Goal: Task Accomplishment & Management: Manage account settings

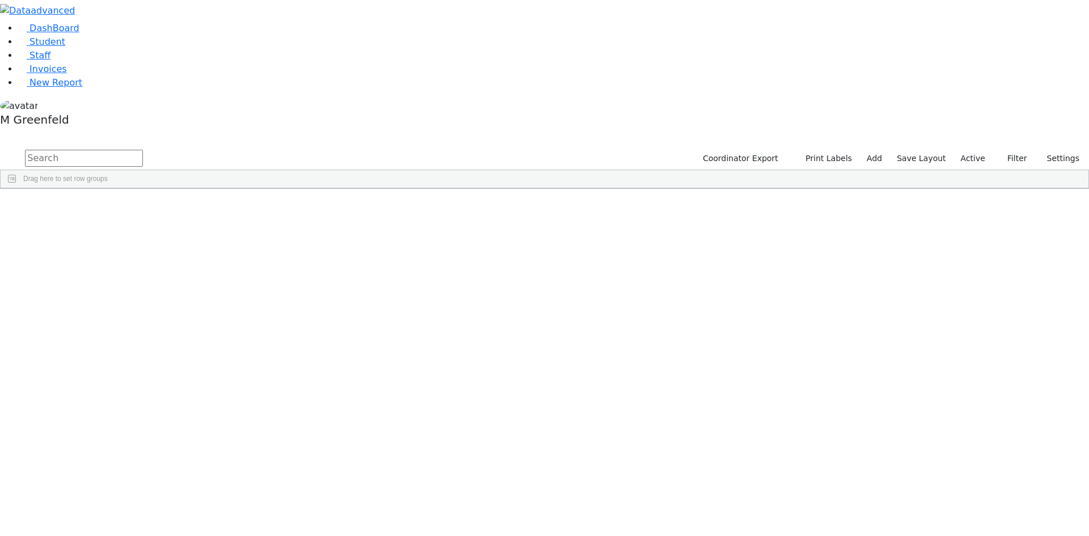
click at [971, 150] on label "Active" at bounding box center [973, 159] width 35 height 18
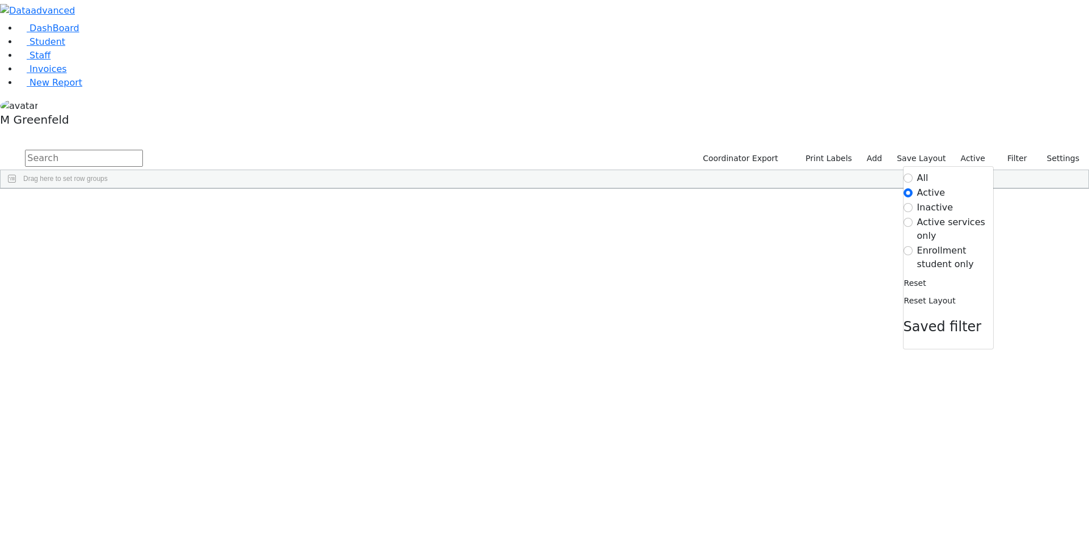
click at [928, 244] on label "Enrollment student only" at bounding box center [955, 257] width 76 height 27
click at [913, 246] on input "Enrollment student only" at bounding box center [908, 250] width 9 height 9
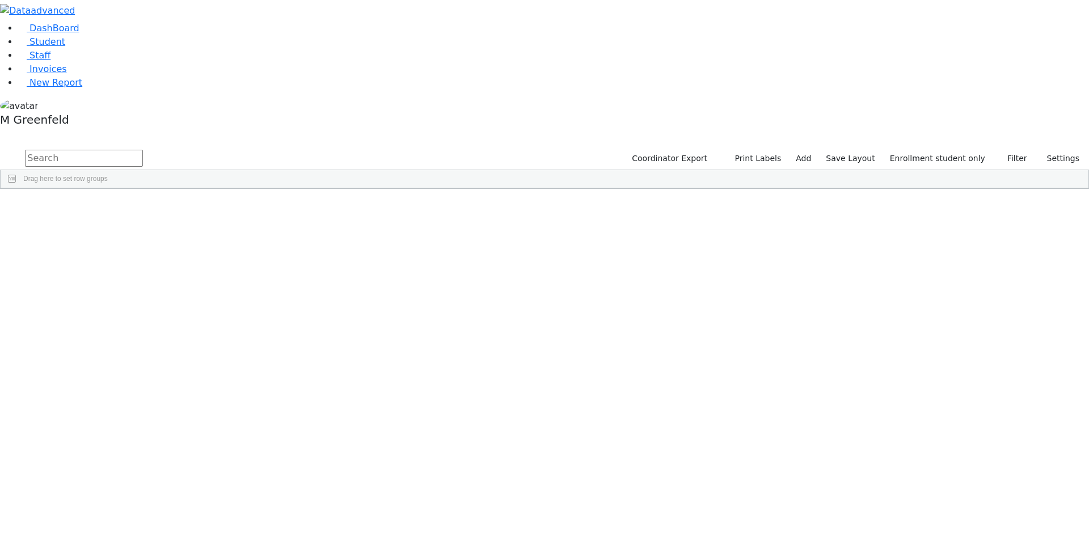
scroll to position [243, 0]
click at [114, 488] on div "Stein" at bounding box center [87, 496] width 54 height 16
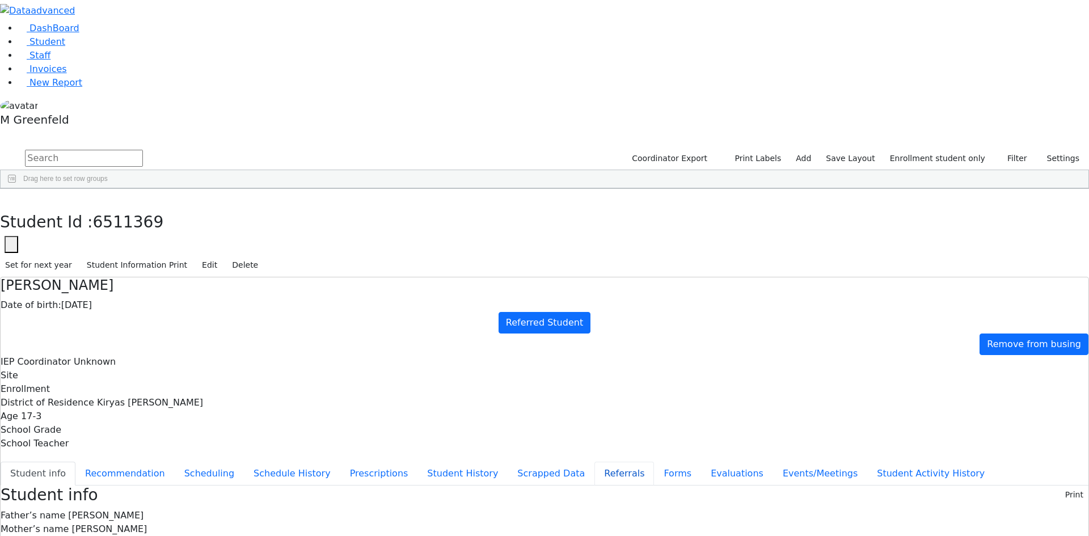
click at [595, 462] on button "Referrals" at bounding box center [625, 474] width 60 height 24
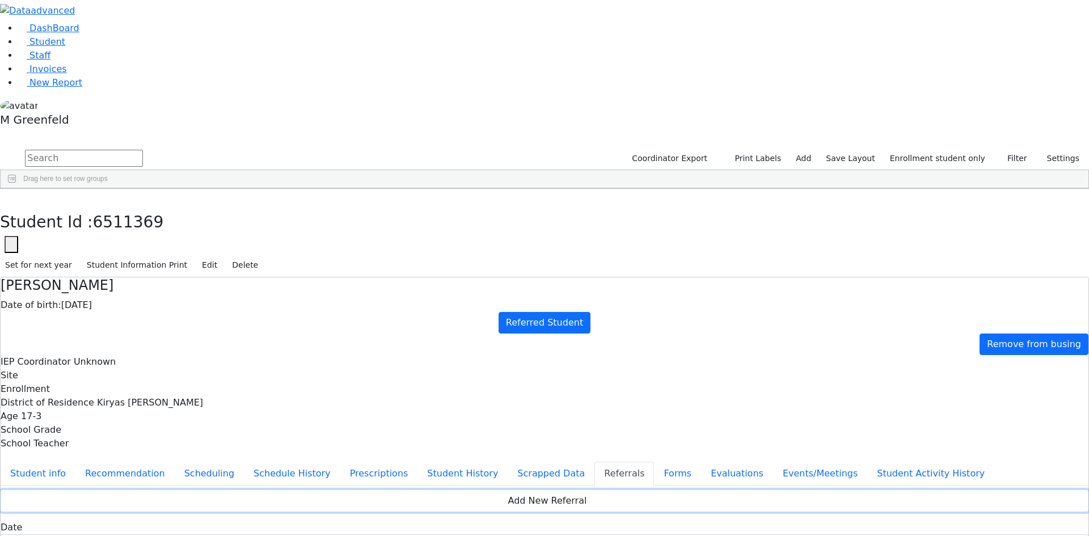
click at [685, 490] on button "Add New Referral" at bounding box center [545, 501] width 1088 height 22
drag, startPoint x: 544, startPoint y: 407, endPoint x: 684, endPoint y: 408, distance: 140.1
copy div "Nichy has a diagnosis of Cerebral Palsy."
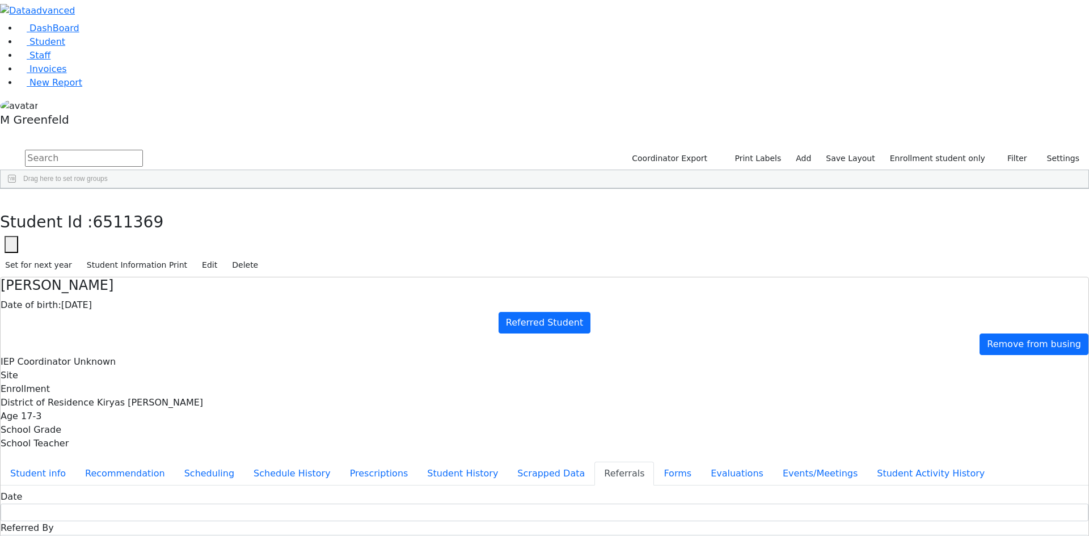
paste textarea "Nichy has a diagnosis of Cerebral Palsy."
type textarea "Nichy has a diagnosis of Cerebral Palsy. Nichy has difficulty reading, MNichy h…"
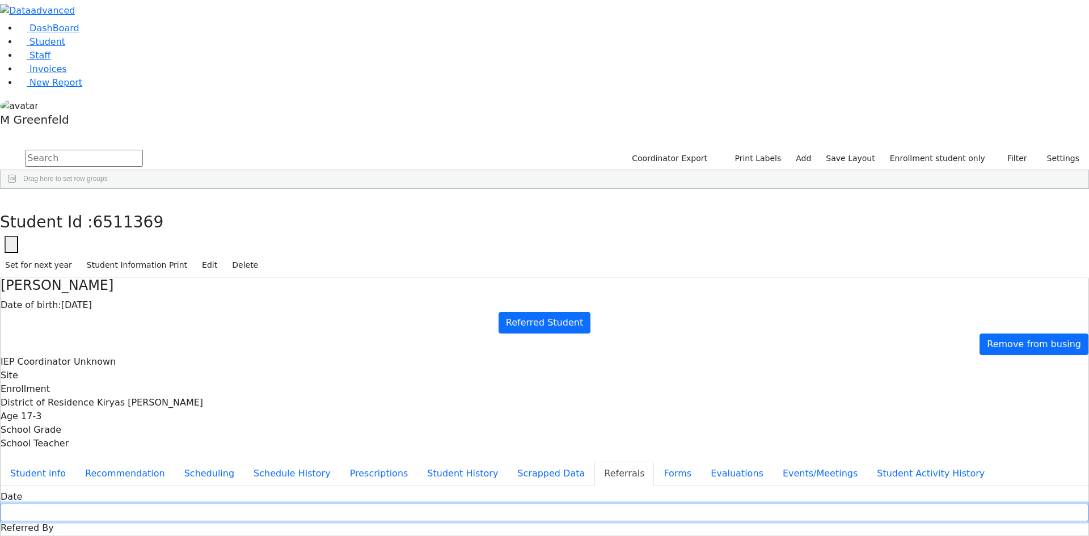
click at [481, 504] on input "text" at bounding box center [545, 513] width 1088 height 18
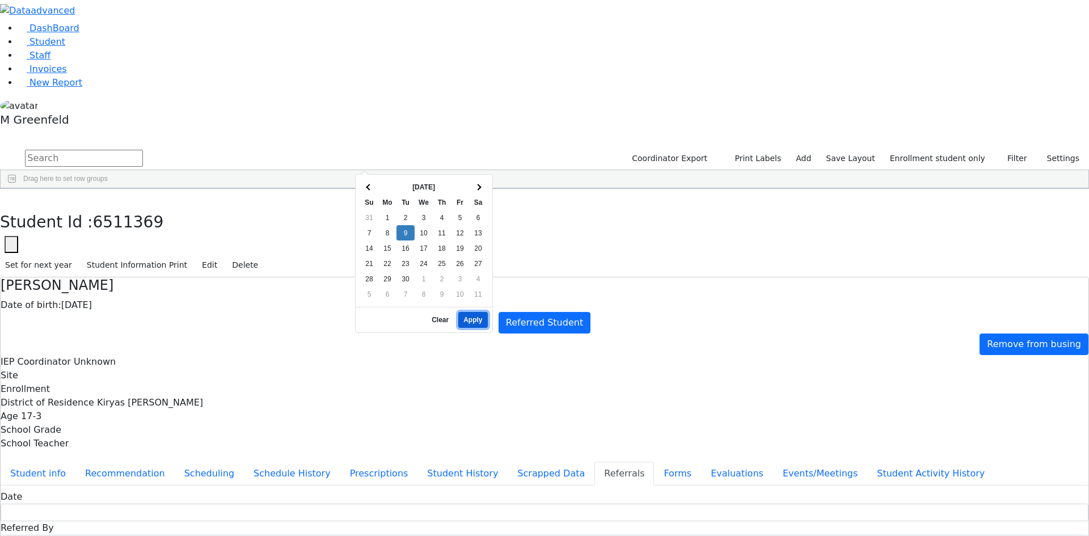
click at [470, 312] on button "Apply" at bounding box center [472, 320] width 29 height 16
type input "09/09/2025"
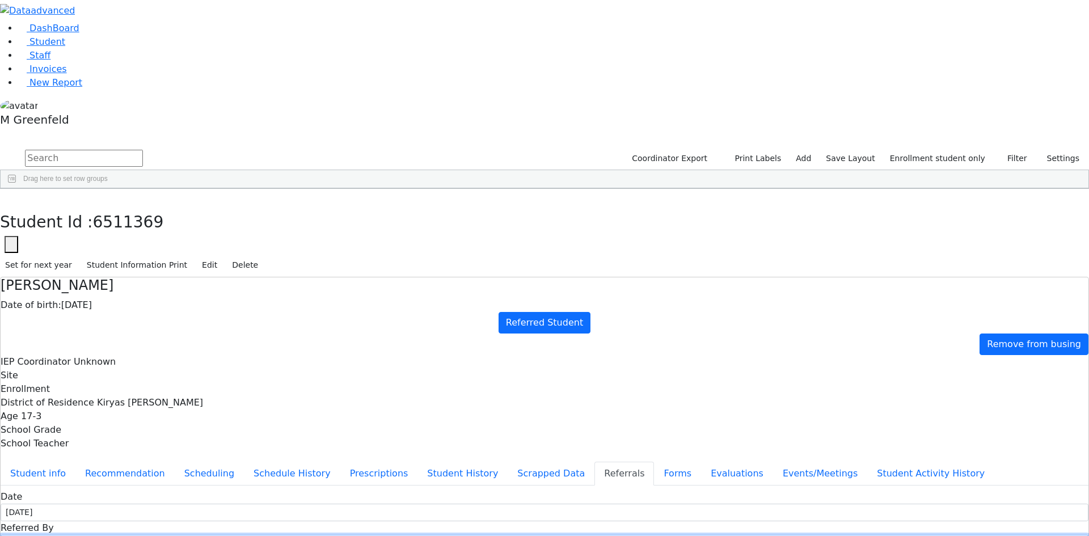
click at [533, 535] on input "text" at bounding box center [545, 544] width 1088 height 18
type input "Mrs. Stein"
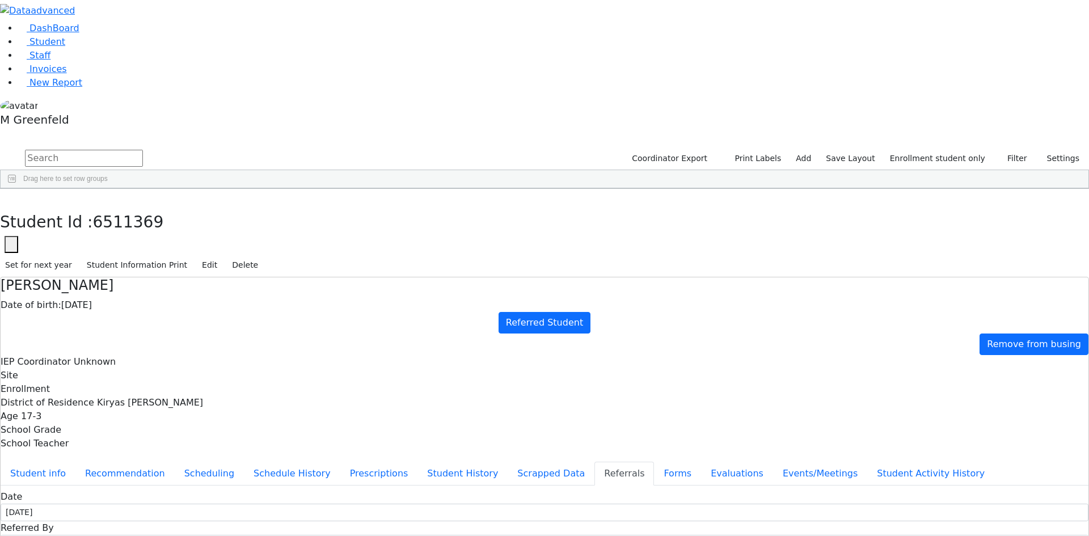
select select "Mother"
click at [886, 313] on button "Apply" at bounding box center [899, 320] width 29 height 16
type input "[DATE]"
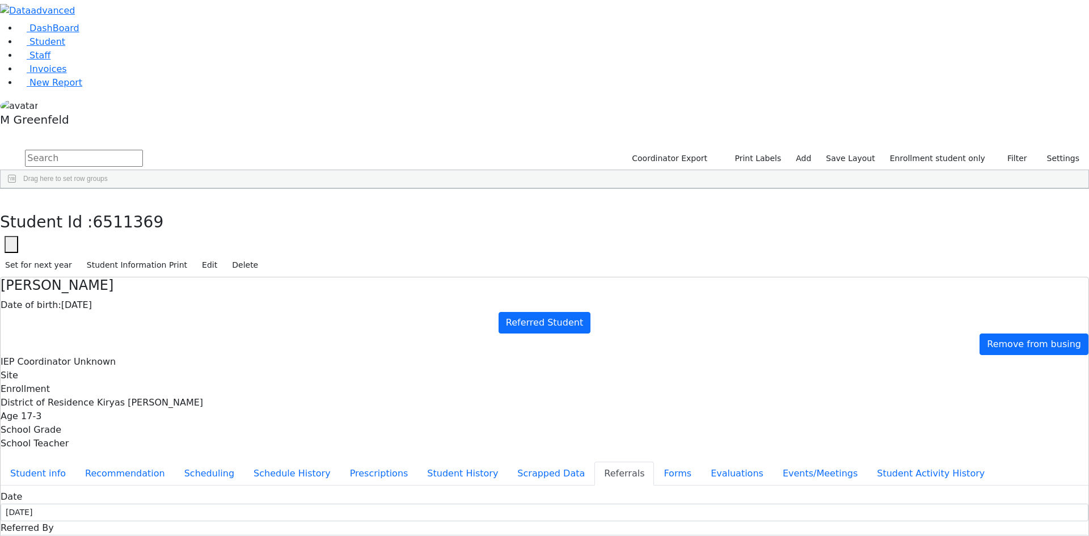
copy div "Nichy will be attending 11 grade UTA. Nichy will be attending 11 grade UTA."
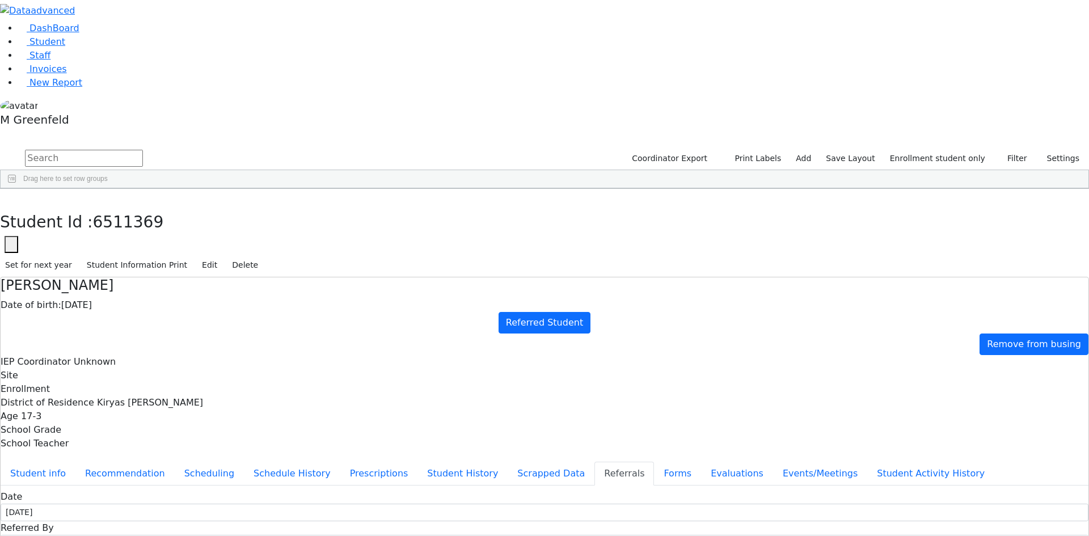
paste textarea "Nichy will be attending 11 grade UTA."
drag, startPoint x: 386, startPoint y: 208, endPoint x: 412, endPoint y: 210, distance: 26.8
type textarea "Nichy isattending 11 grade UTA."
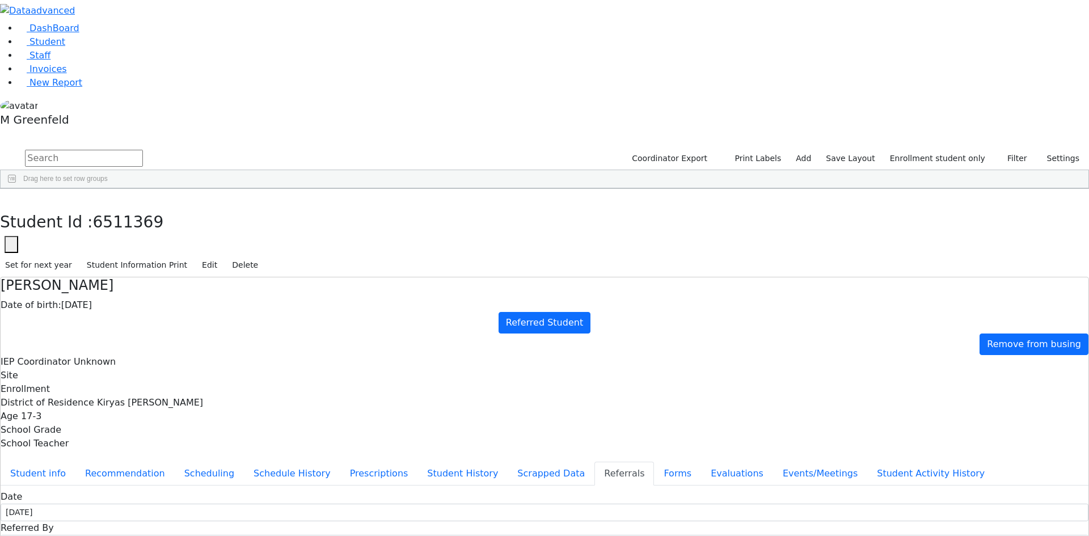
drag, startPoint x: 637, startPoint y: 204, endPoint x: 666, endPoint y: 208, distance: 29.7
drag, startPoint x: 643, startPoint y: 208, endPoint x: 655, endPoint y: 209, distance: 12.0
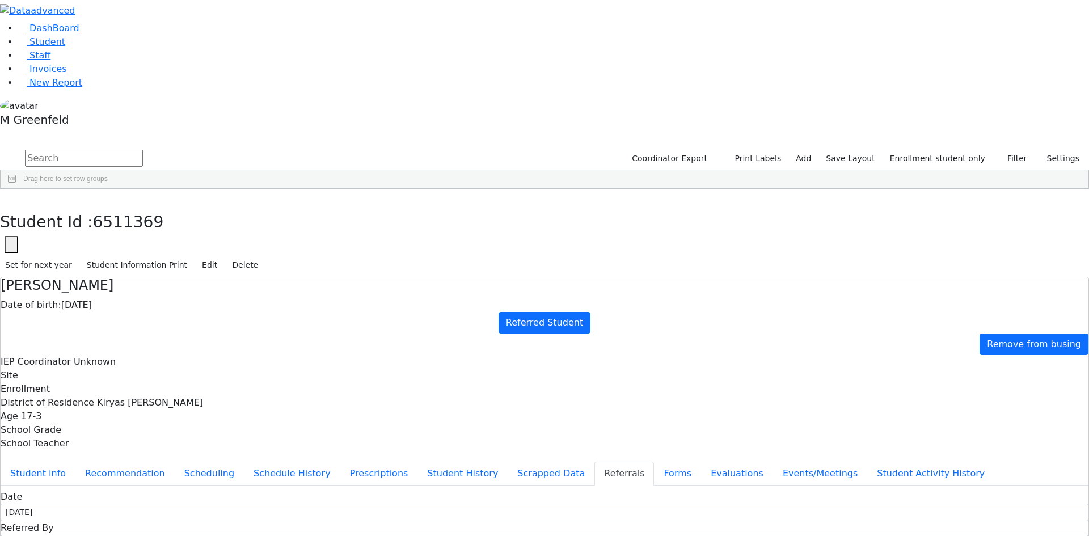
drag, startPoint x: 608, startPoint y: 216, endPoint x: 652, endPoint y: 229, distance: 46.3
paste textarea "Nichy has been approved for vision previously."
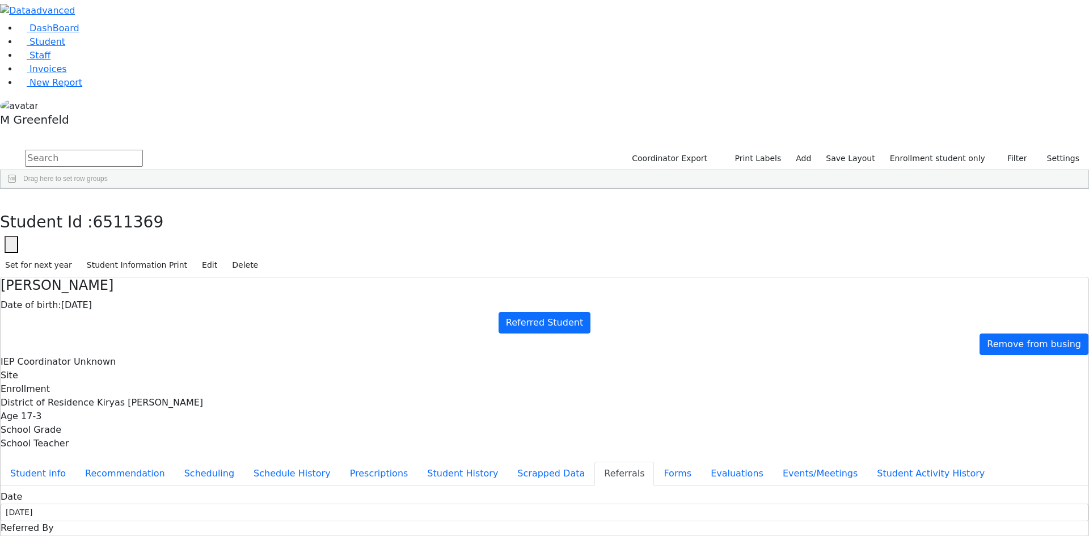
drag, startPoint x: 553, startPoint y: 241, endPoint x: 625, endPoint y: 254, distance: 73.7
drag, startPoint x: 606, startPoint y: 256, endPoint x: 562, endPoint y: 251, distance: 44.5
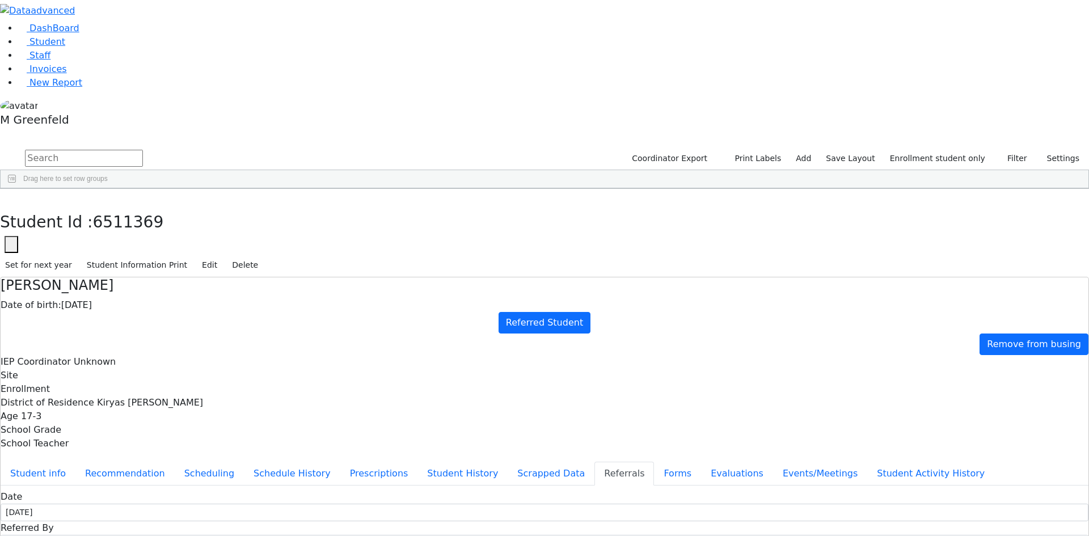
drag, startPoint x: 549, startPoint y: 240, endPoint x: 649, endPoint y: 252, distance: 100.6
type textarea "Nichy has a diagnosis of CP. Nichy has difficulty reading, a vision evaluation …"
paste textarea "Nichy has been approved for vision previously."
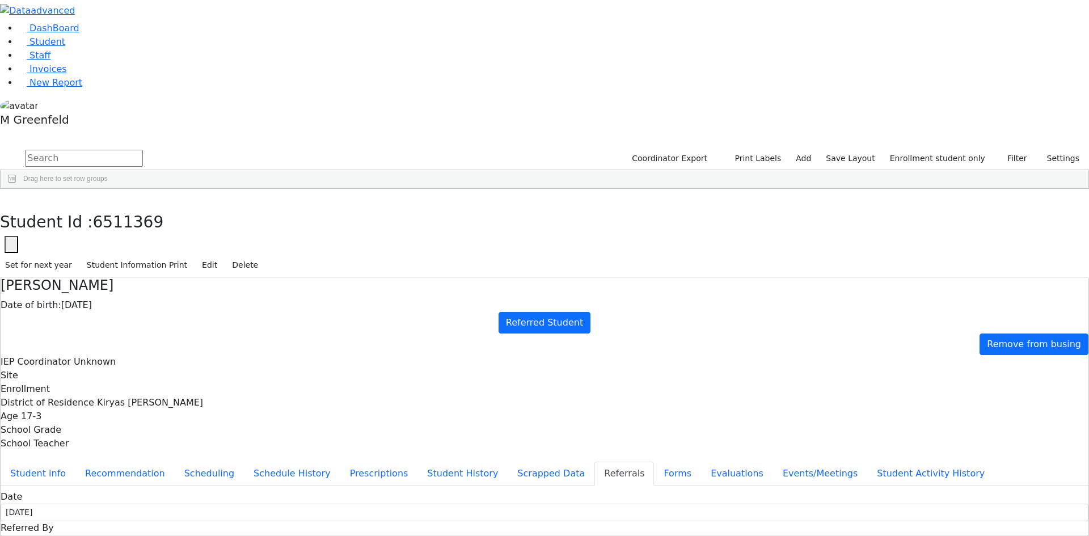
type textarea "Nichy has been approved for vision previously."
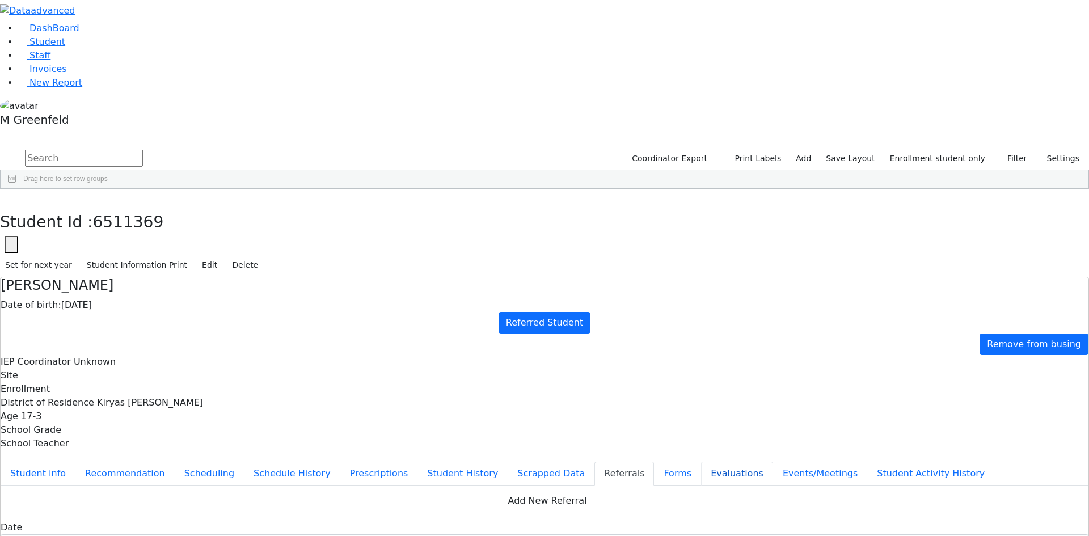
click at [701, 462] on button "Evaluations" at bounding box center [737, 474] width 72 height 24
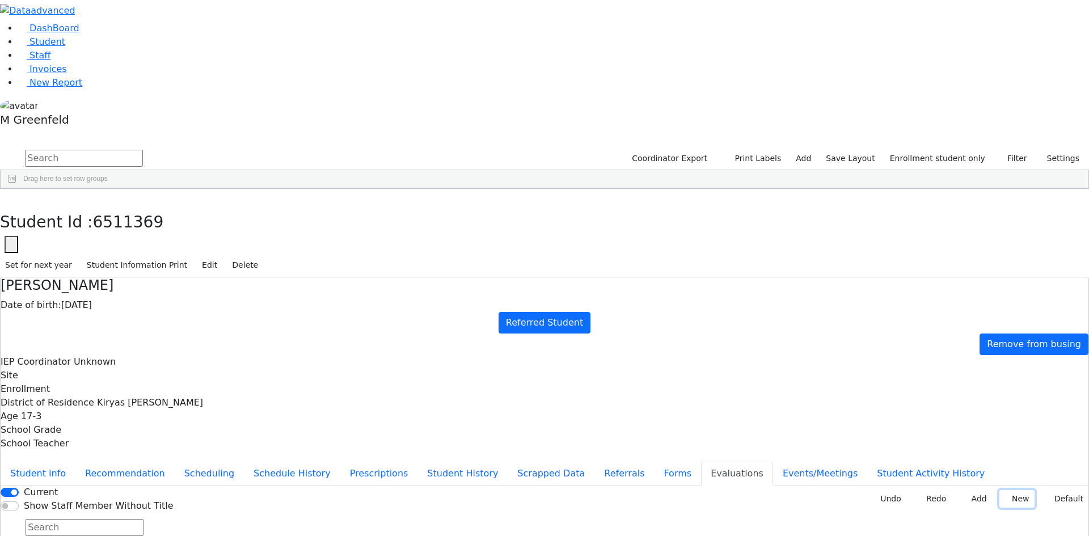
click at [1011, 490] on button "New" at bounding box center [1017, 499] width 35 height 18
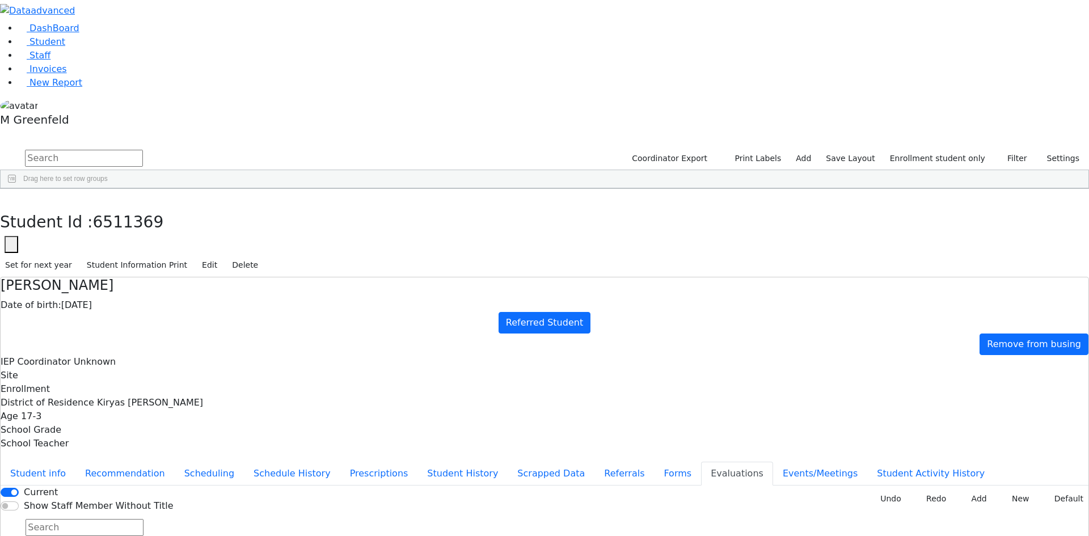
click at [595, 462] on button "Referrals" at bounding box center [625, 474] width 60 height 24
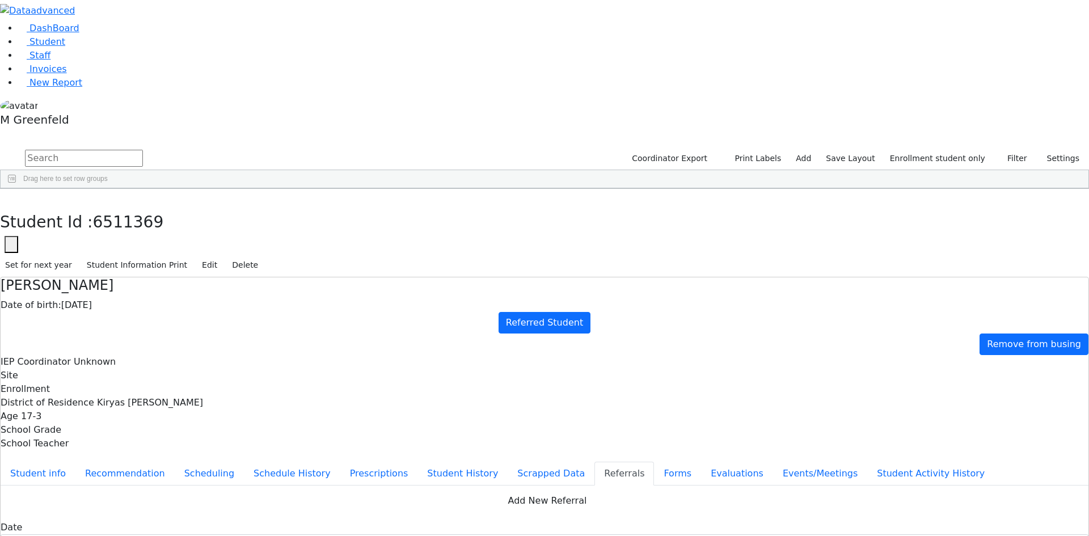
click at [773, 462] on button "Events/Meetings" at bounding box center [820, 474] width 94 height 24
click at [1065, 486] on button "New" at bounding box center [1071, 495] width 35 height 18
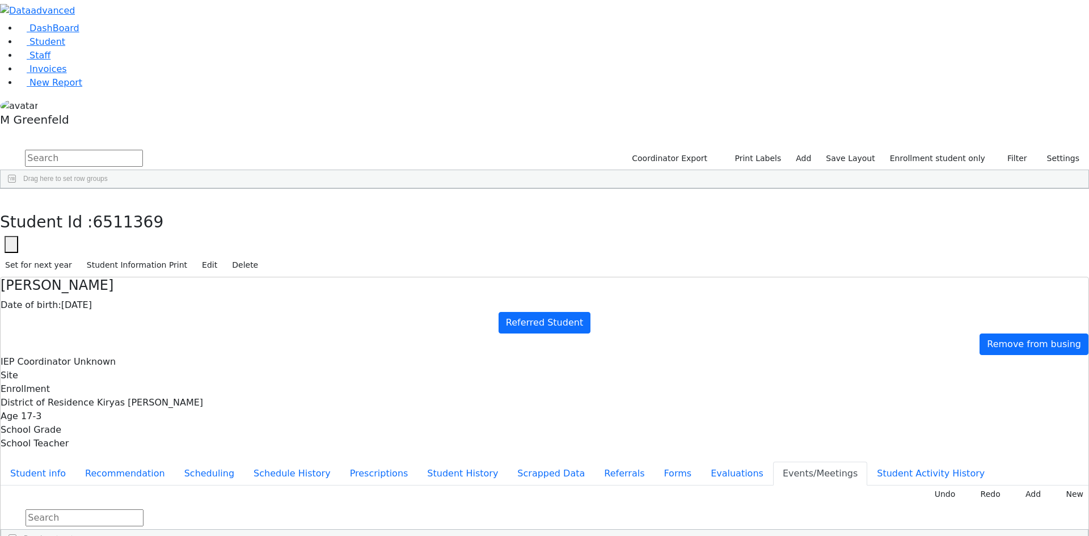
type input "2025-10-28"
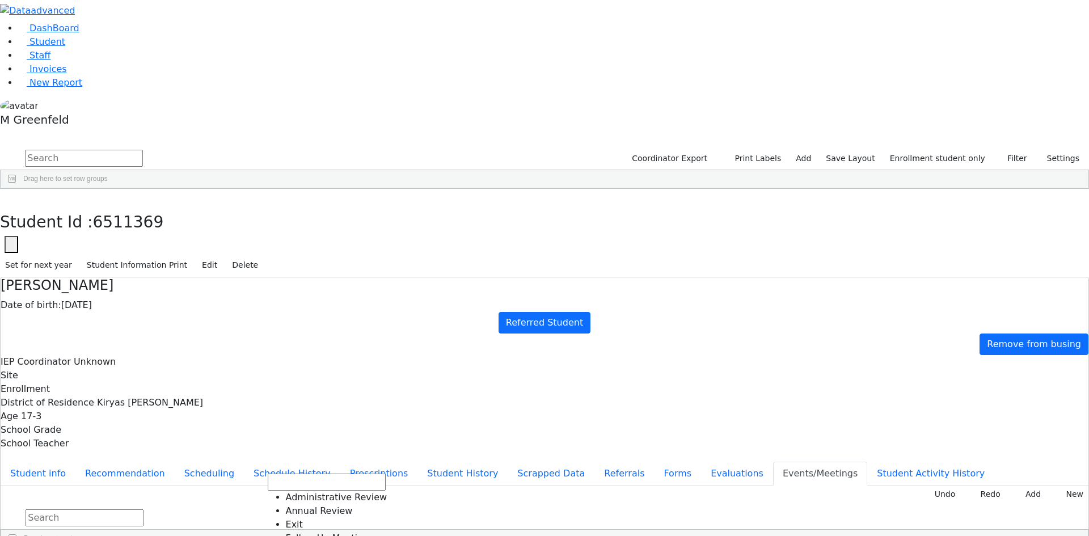
drag, startPoint x: 523, startPoint y: 278, endPoint x: 648, endPoint y: 248, distance: 128.9
type input "Review PT, SL, & VI"
click at [595, 462] on button "Referrals" at bounding box center [625, 474] width 60 height 24
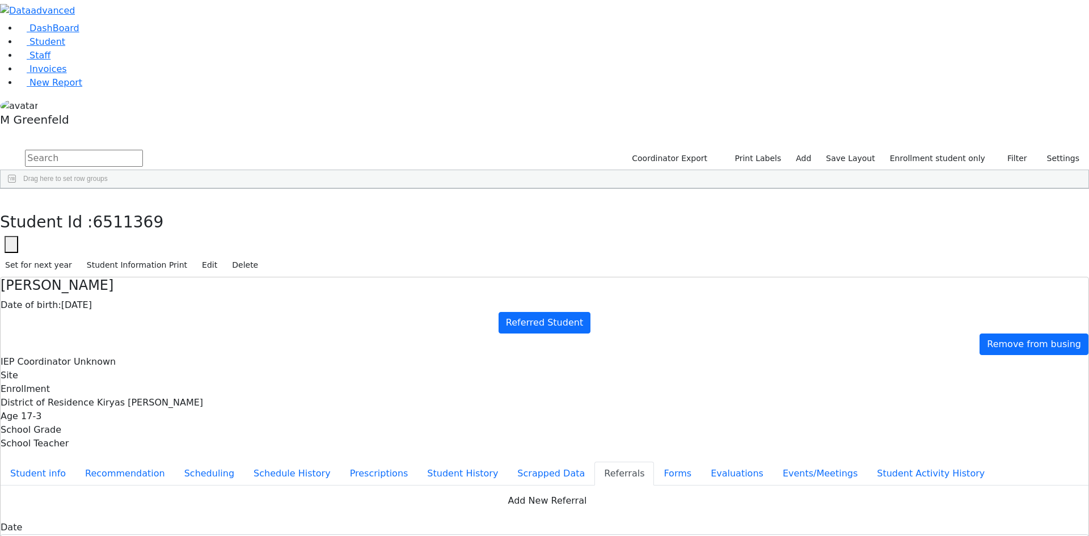
drag, startPoint x: 584, startPoint y: 245, endPoint x: 386, endPoint y: 249, distance: 198.0
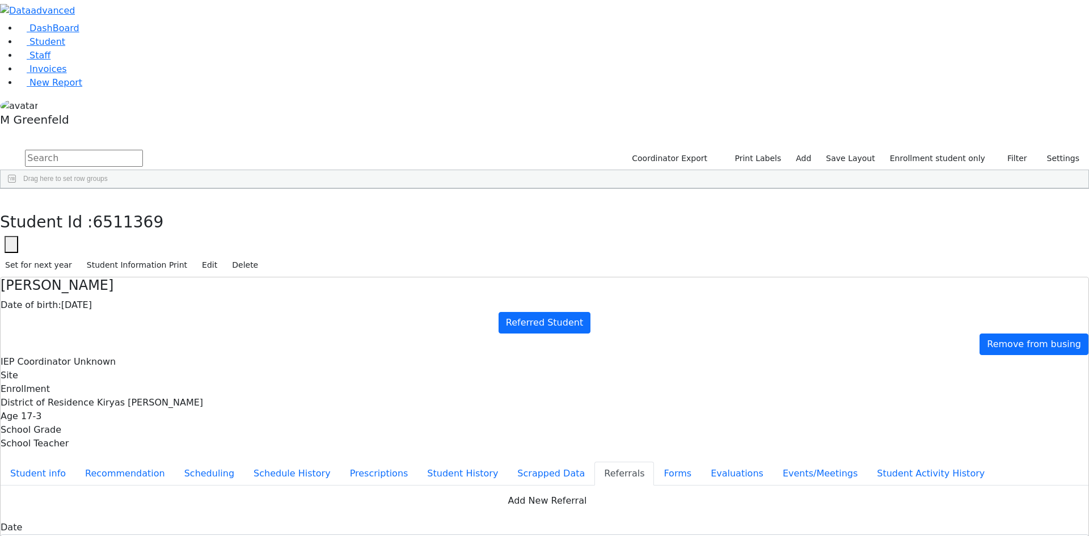
type textarea "Nichy is attending 11 grade UTA."
click at [220, 189] on div "Student Id : 6511369 Student Id 6511369 Cancel Save Set for next year Student I…" at bounding box center [544, 233] width 1089 height 89
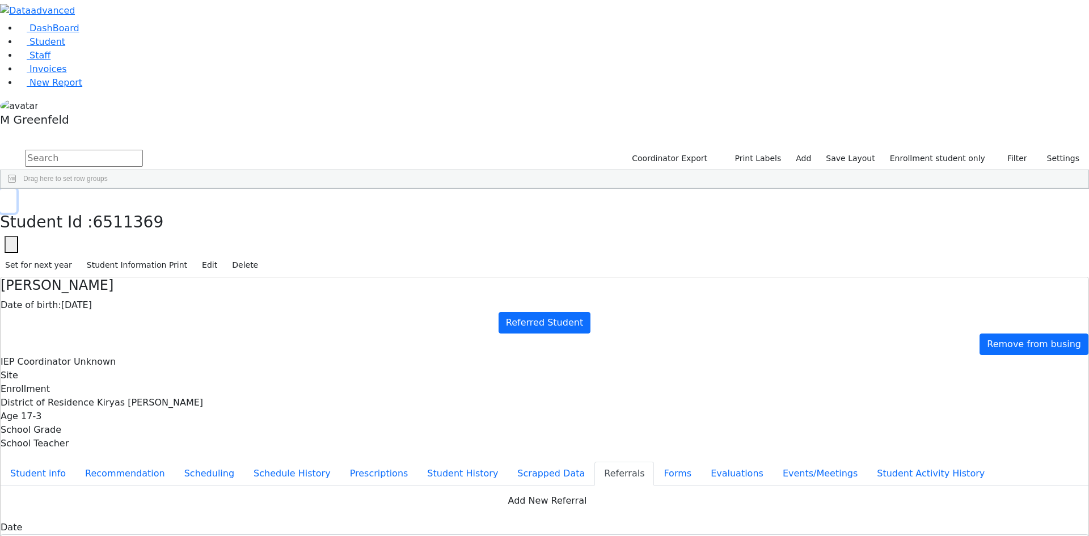
click at [11, 197] on icon "button" at bounding box center [8, 200] width 6 height 7
click at [169, 488] on div "Nichy" at bounding box center [141, 496] width 54 height 16
click at [175, 462] on button "Recommendation" at bounding box center [124, 474] width 99 height 24
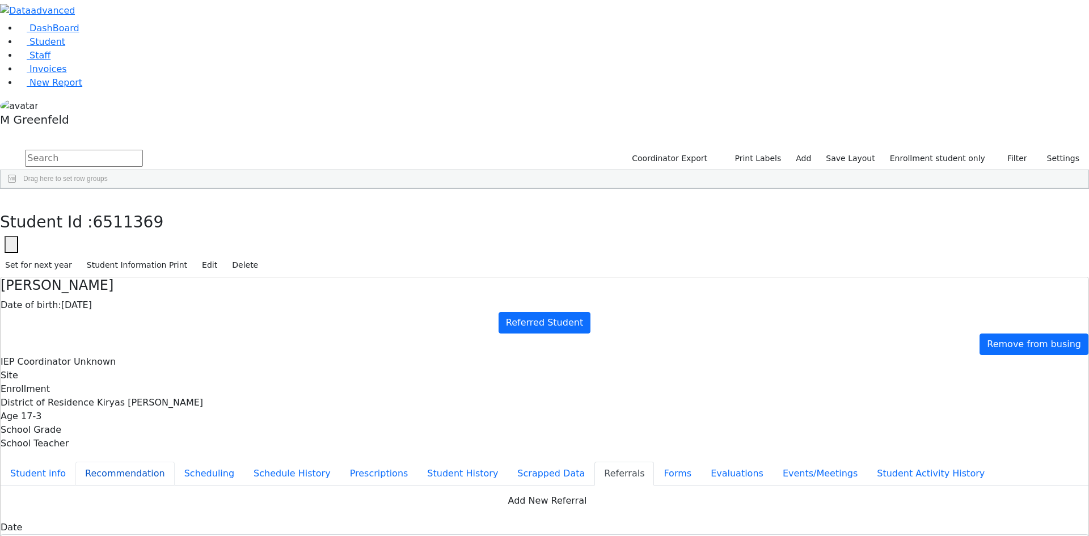
checkbox input "true"
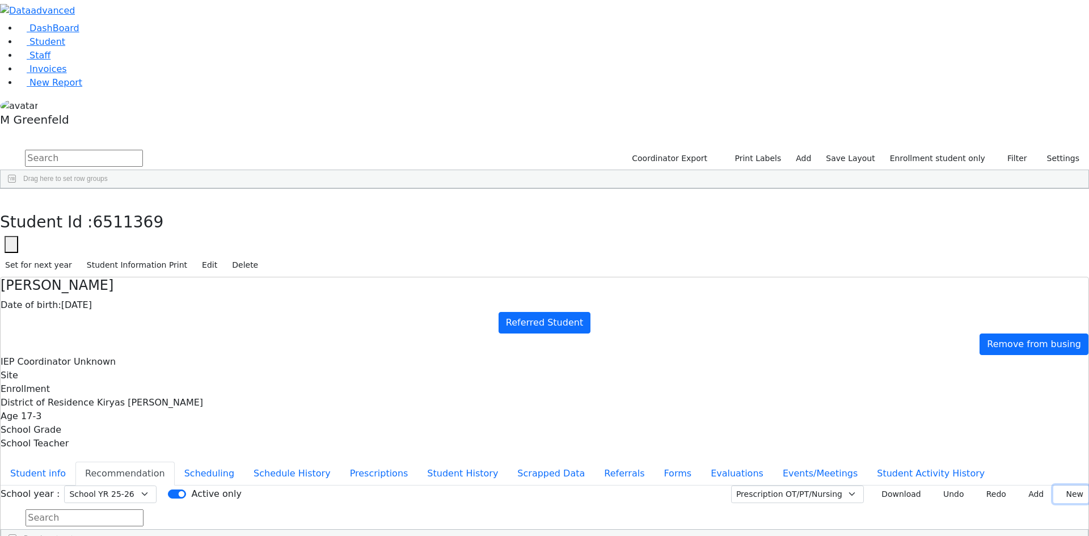
click at [1054, 486] on button "New" at bounding box center [1071, 495] width 35 height 18
type input "2025-09-09"
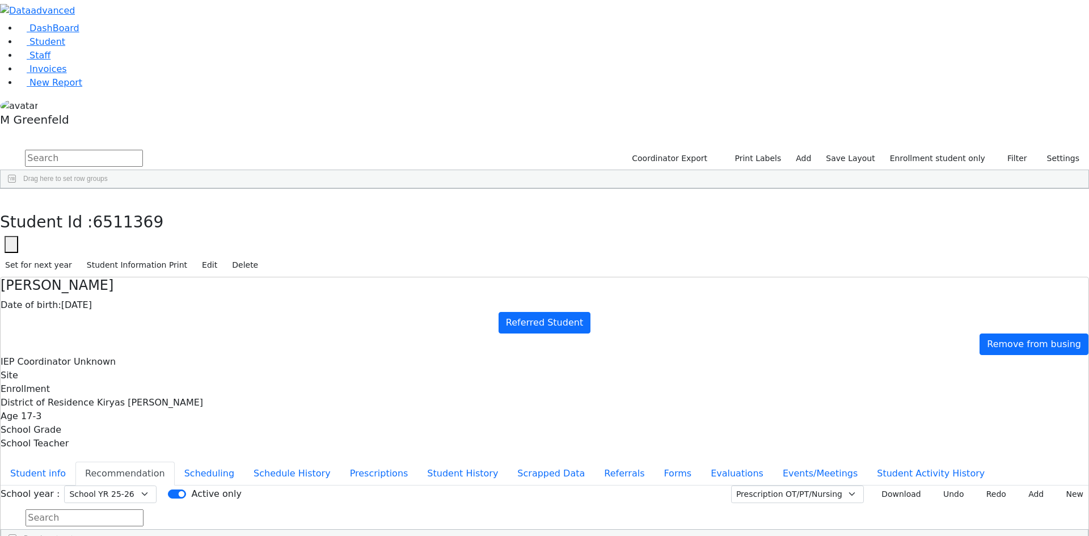
click at [1017, 486] on button "Add" at bounding box center [1032, 495] width 33 height 18
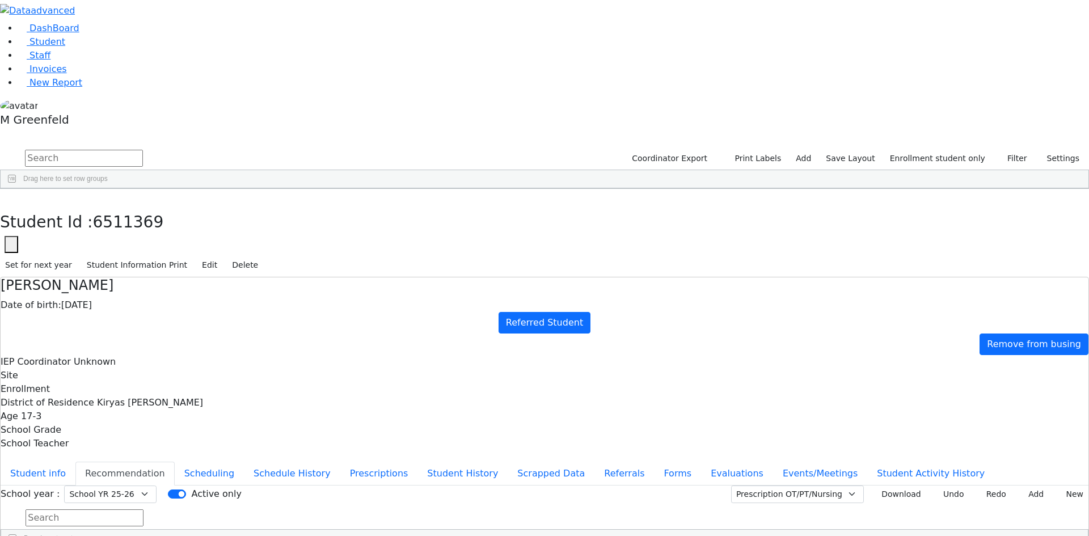
type input "2025-09-15"
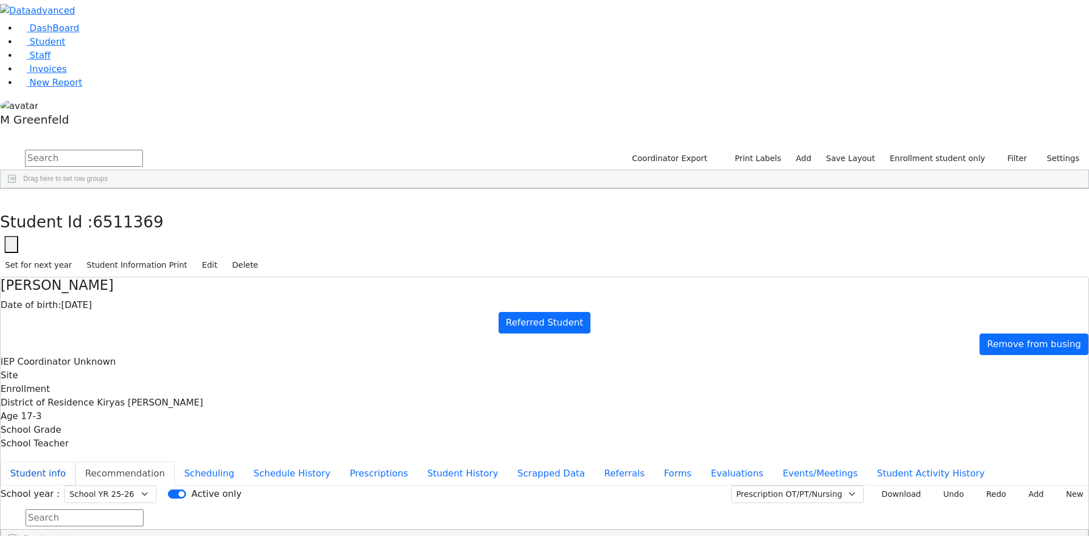
click at [75, 462] on button "Student info" at bounding box center [38, 474] width 75 height 24
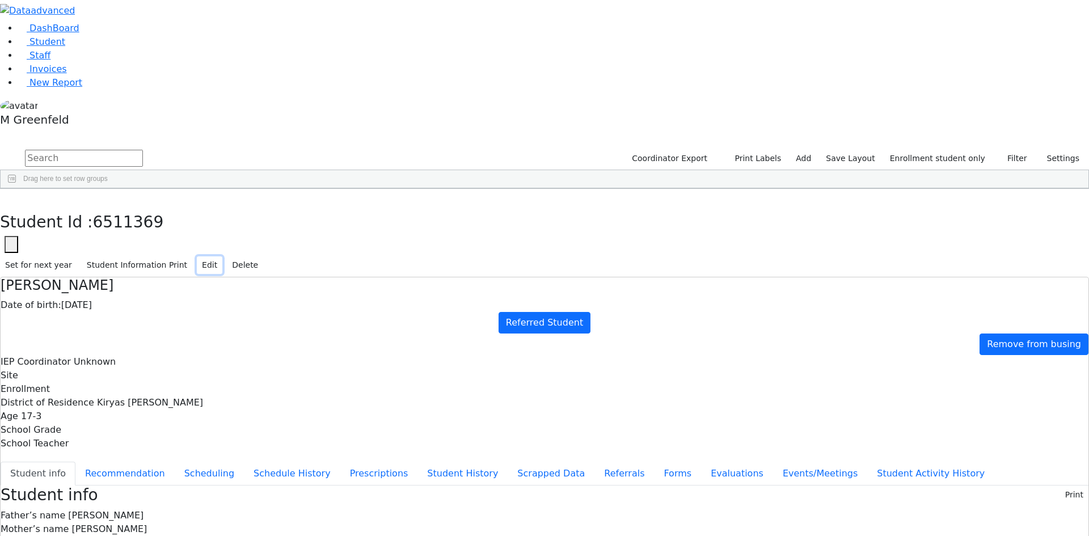
click at [222, 256] on button "Edit" at bounding box center [210, 265] width 26 height 18
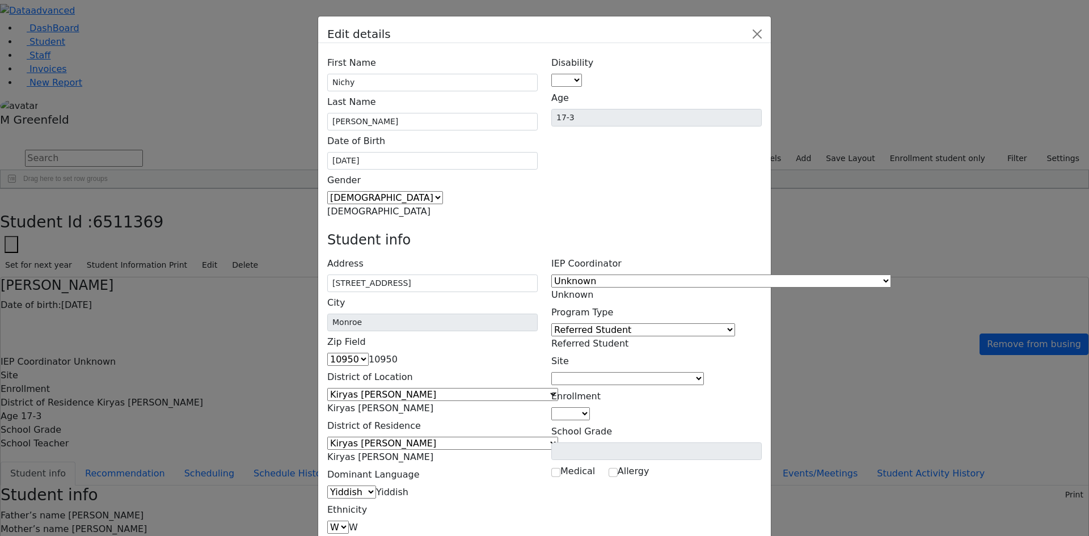
click at [582, 75] on span at bounding box center [582, 80] width 0 height 11
select select "13"
click at [593, 289] on span "Unknown" at bounding box center [572, 294] width 42 height 11
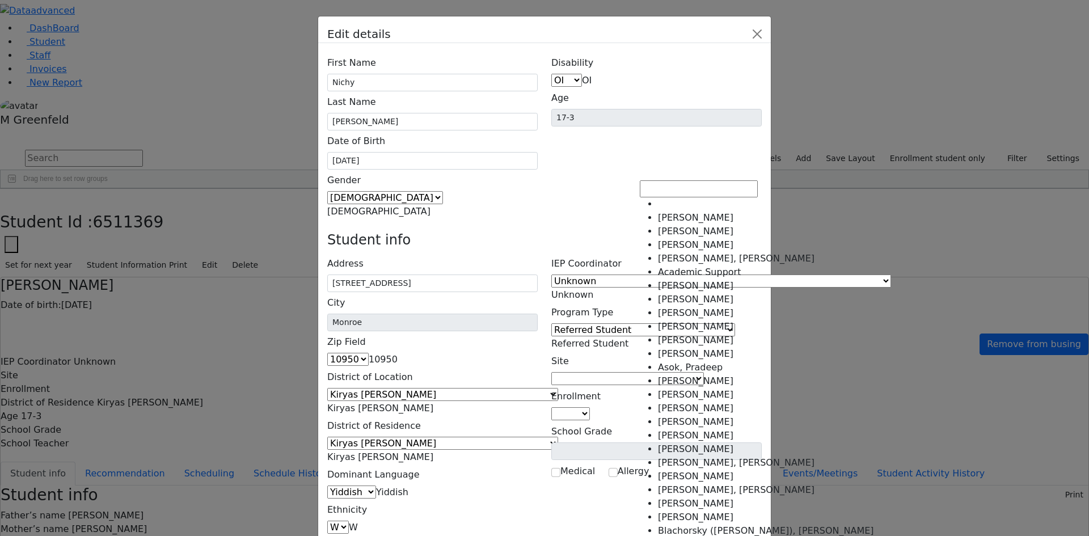
scroll to position [1956, 0]
click at [677, 232] on h4 "Student info" at bounding box center [544, 240] width 435 height 16
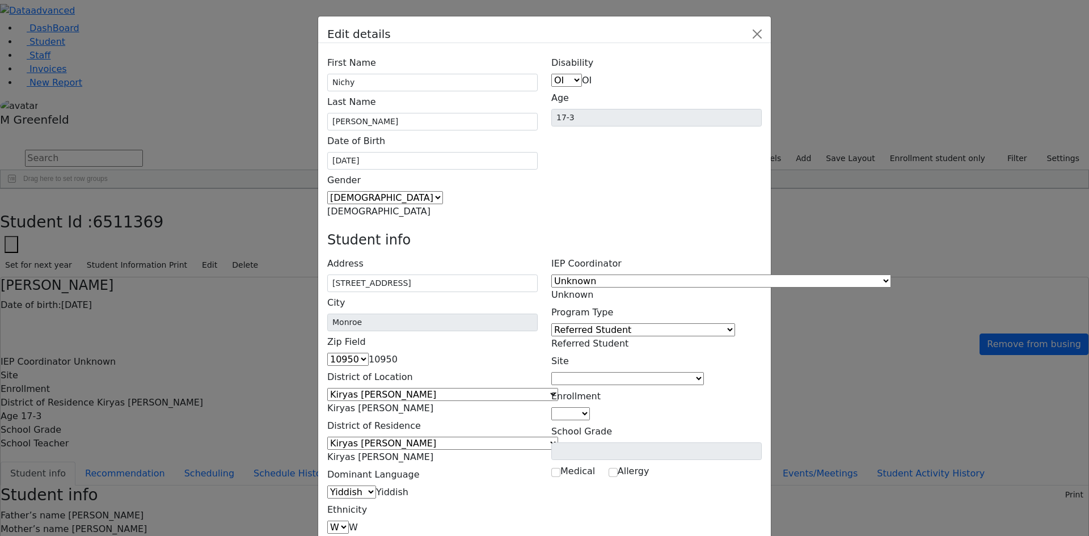
click at [629, 338] on span "Referred Student" at bounding box center [589, 343] width 77 height 11
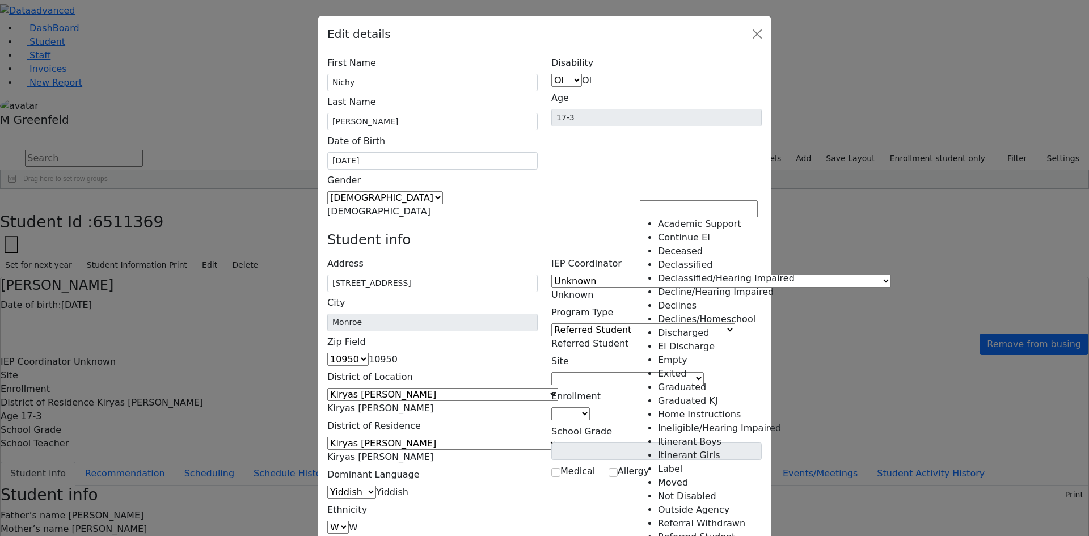
scroll to position [113, 0]
select select "12"
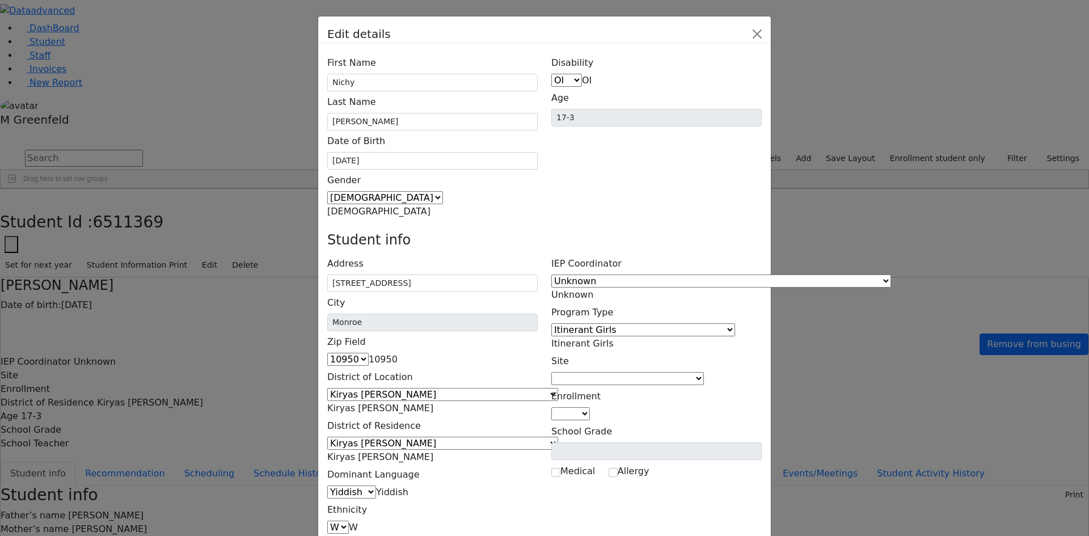
click at [704, 373] on span at bounding box center [704, 378] width 0 height 11
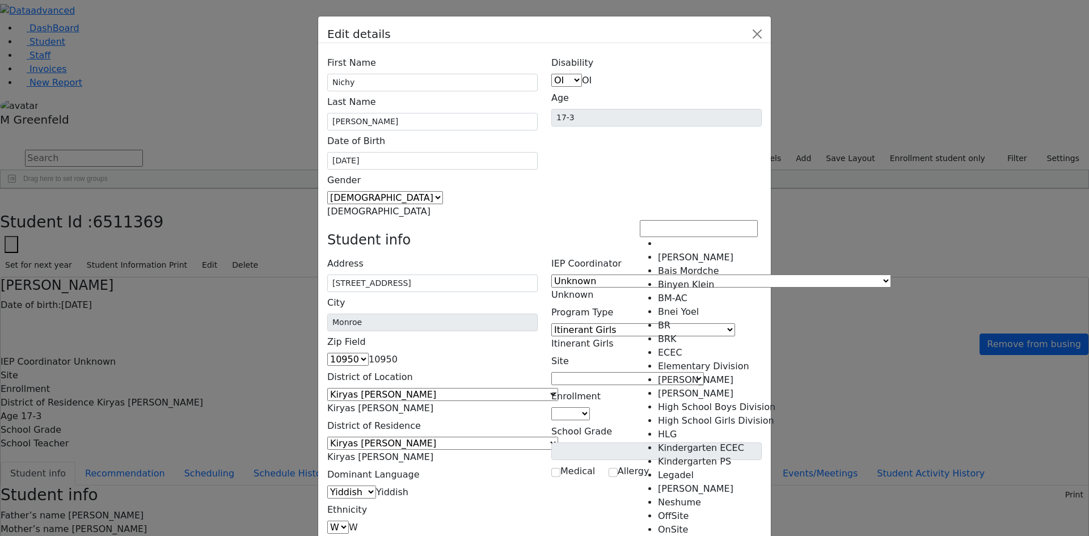
select select "18"
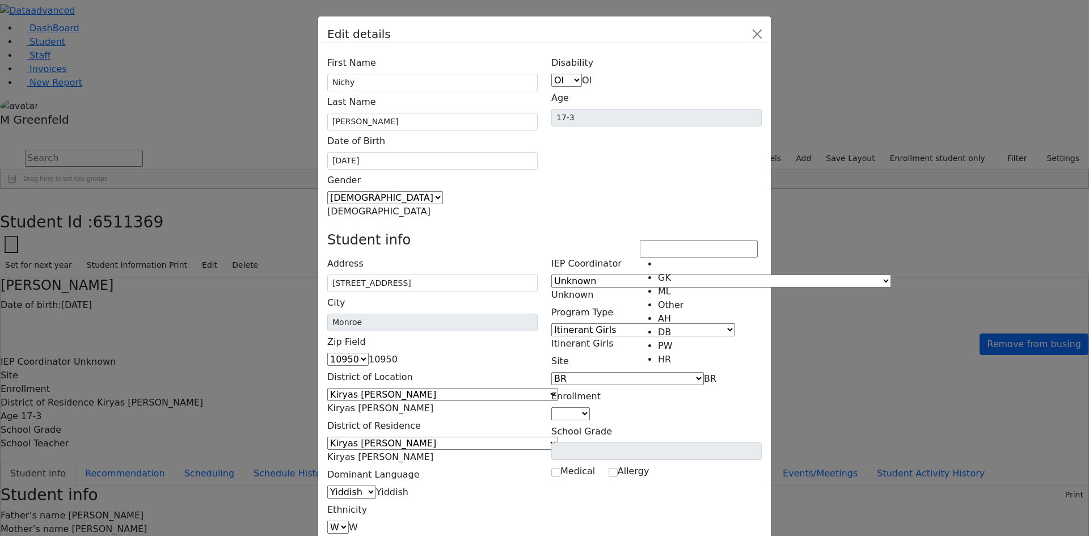
click at [590, 408] on span at bounding box center [590, 413] width 0 height 11
select select "5"
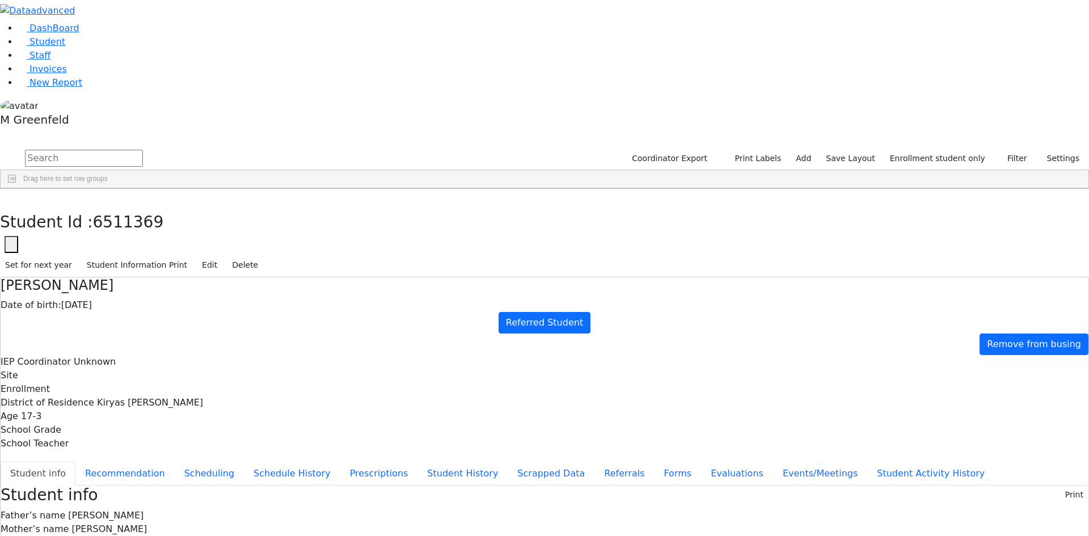
scroll to position [0, 0]
click at [175, 462] on button "Recommendation" at bounding box center [124, 474] width 99 height 24
checkbox input "true"
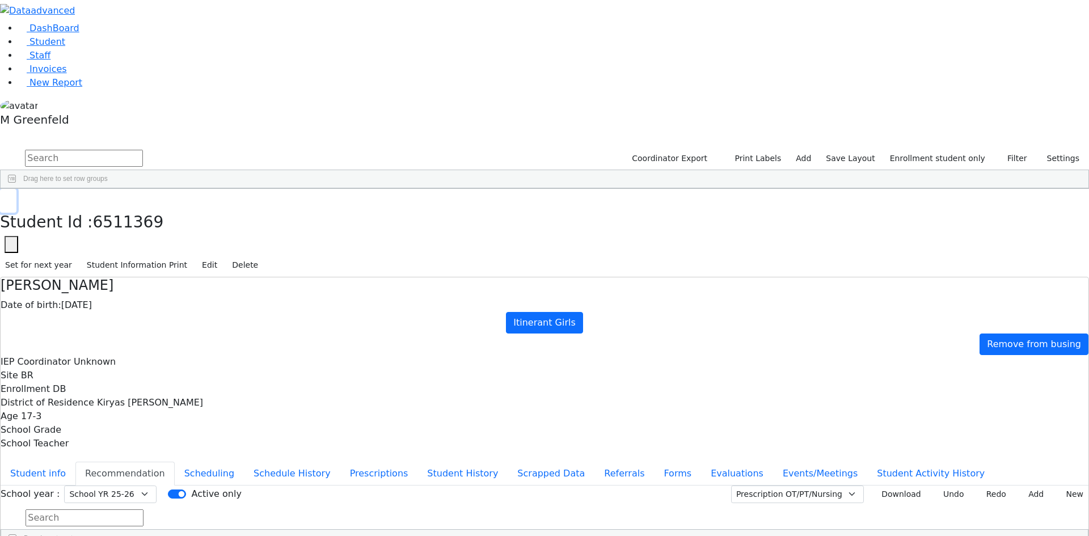
drag, startPoint x: 222, startPoint y: 18, endPoint x: 144, endPoint y: 53, distance: 85.1
click at [16, 189] on button "button" at bounding box center [8, 201] width 16 height 24
click at [53, 47] on link "Student" at bounding box center [41, 41] width 47 height 11
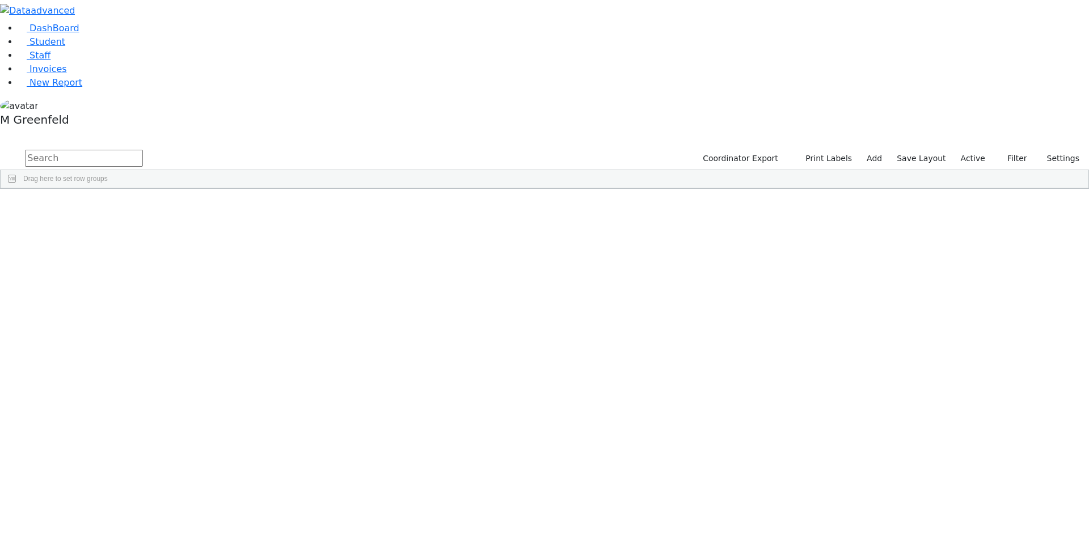
click at [143, 150] on input "text" at bounding box center [84, 158] width 118 height 17
type input "legad"
click at [964, 150] on label "Active" at bounding box center [973, 159] width 35 height 18
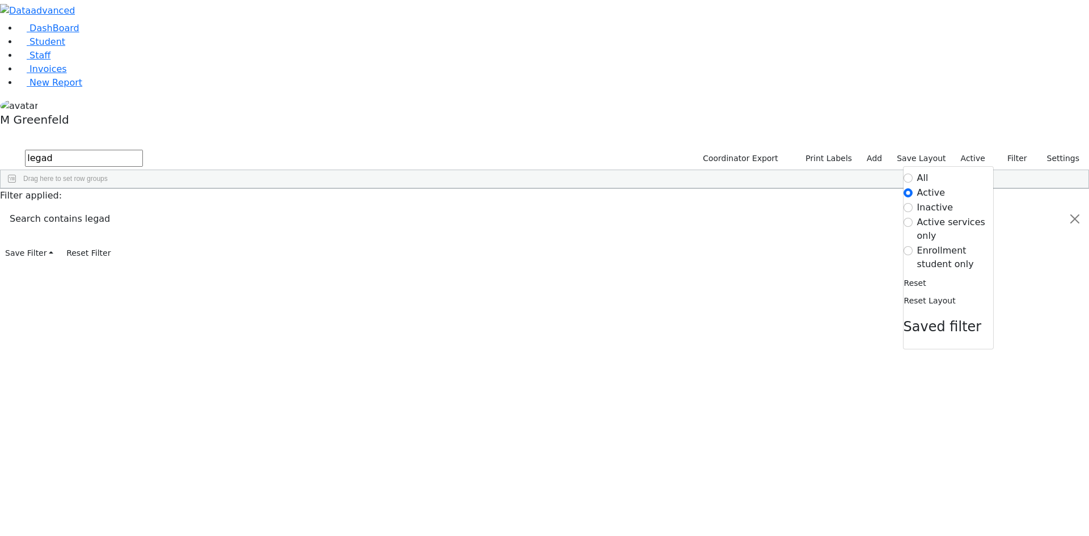
click at [939, 244] on label "Enrollment student only" at bounding box center [955, 257] width 76 height 27
click at [913, 246] on input "Enrollment student only" at bounding box center [908, 250] width 9 height 9
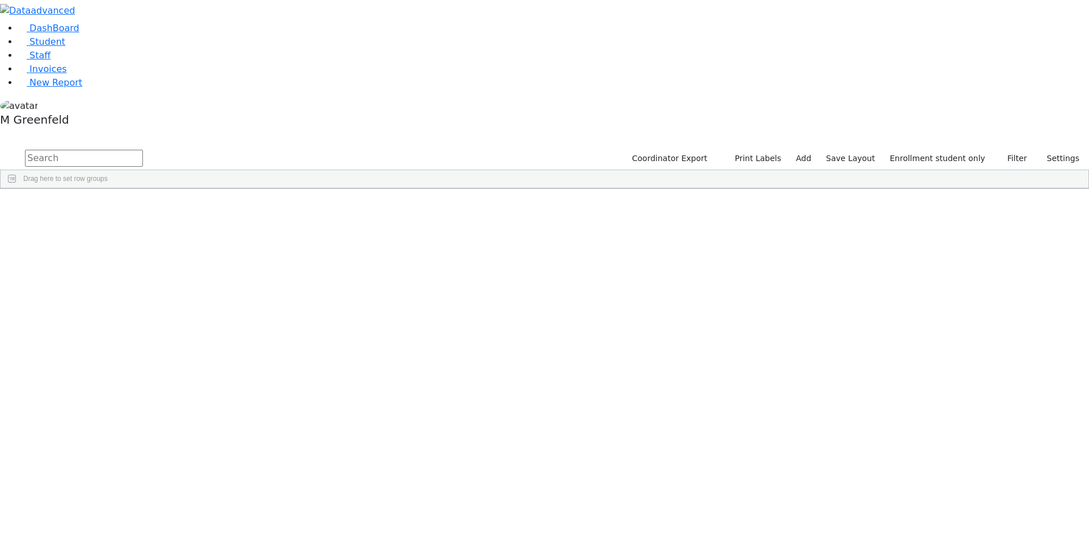
scroll to position [228, 0]
click at [114, 536] on div "Tyrnauer" at bounding box center [87, 544] width 54 height 16
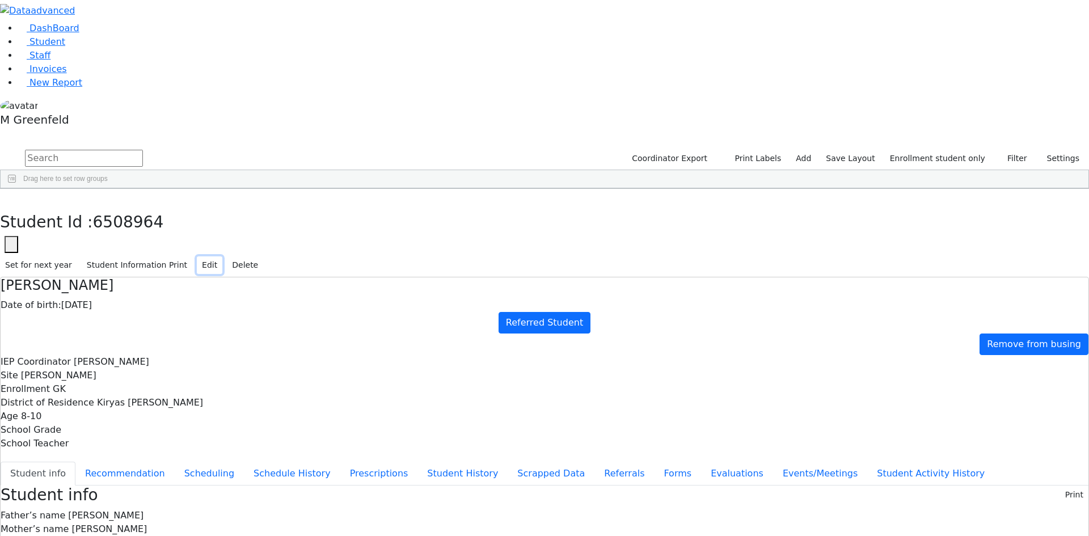
click at [222, 256] on button "Edit" at bounding box center [210, 265] width 26 height 18
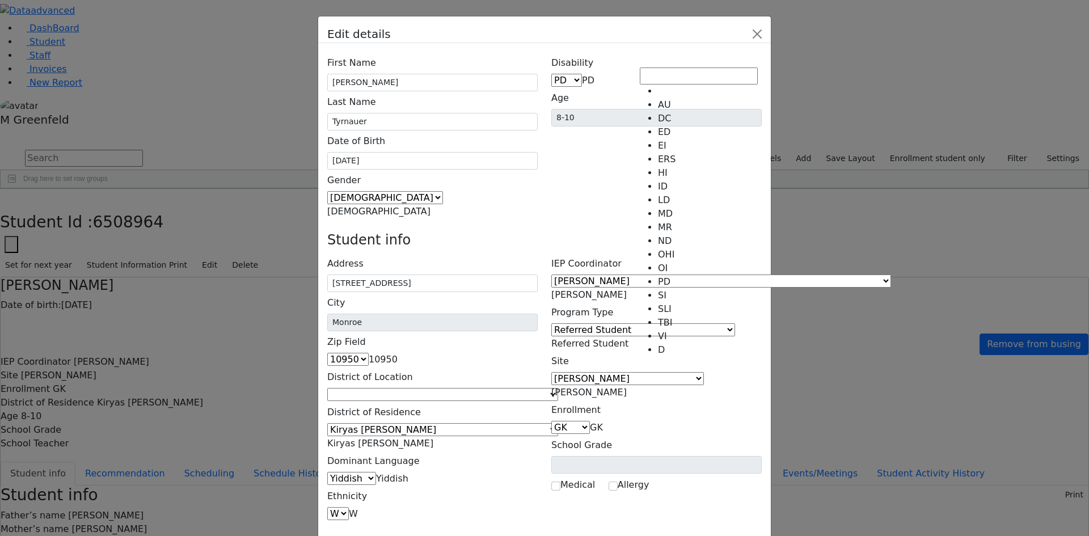
click at [595, 75] on span "PD" at bounding box center [588, 80] width 12 height 11
select select "12"
click at [629, 338] on span "Referred Student" at bounding box center [589, 343] width 77 height 11
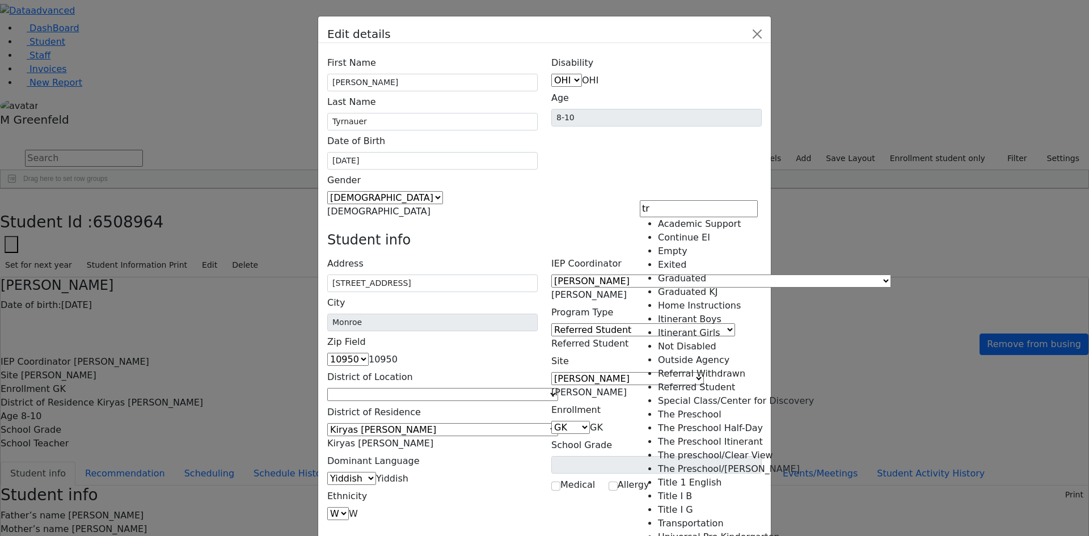
scroll to position [0, 0]
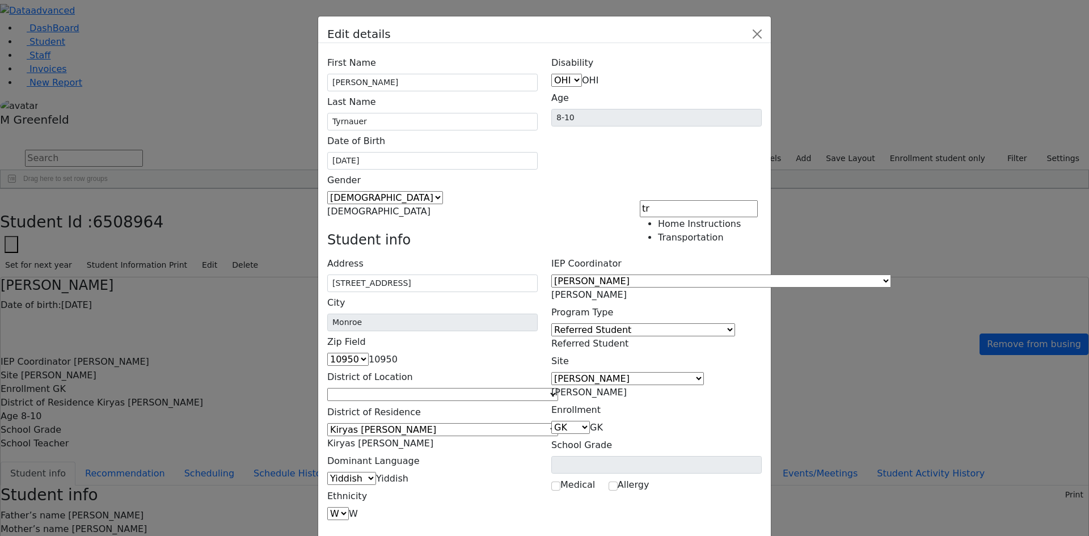
type input "tr"
select select "41"
click at [627, 387] on span "[PERSON_NAME]" at bounding box center [588, 392] width 75 height 11
type input "le"
select select "56"
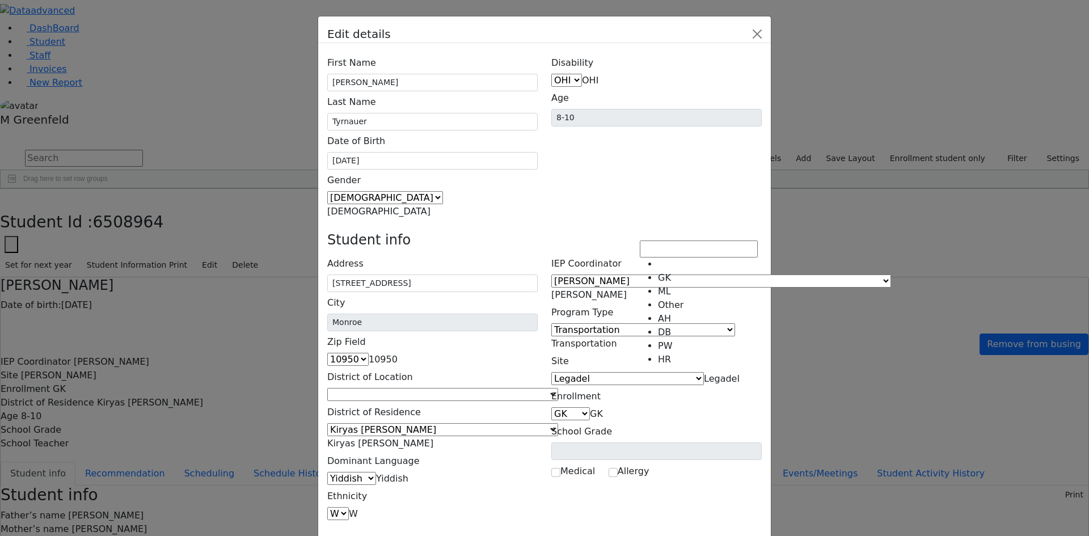
click at [603, 408] on span "GK" at bounding box center [596, 413] width 13 height 11
select select "3"
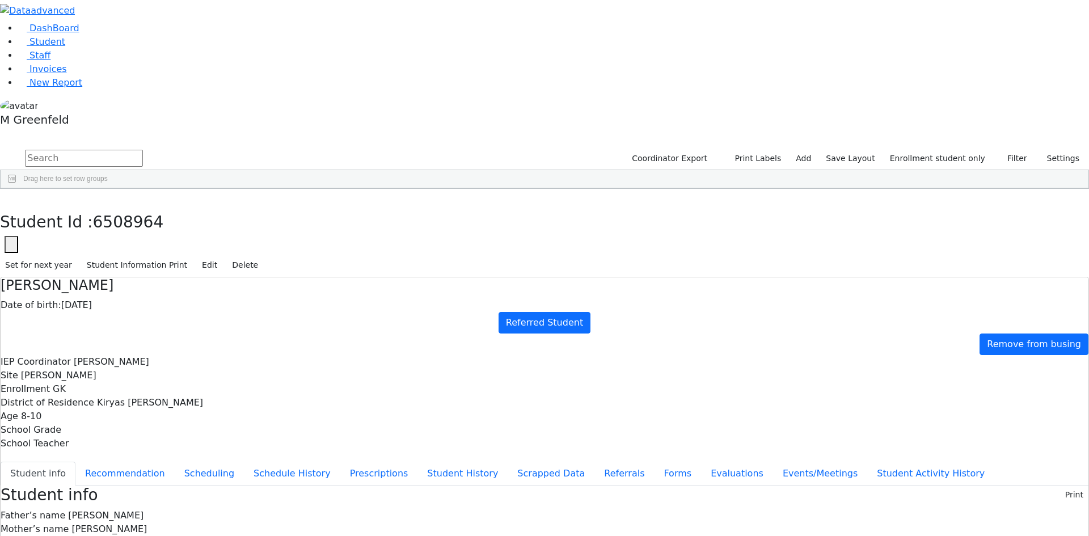
scroll to position [0, 0]
click at [175, 462] on button "Recommendation" at bounding box center [124, 474] width 99 height 24
checkbox input "true"
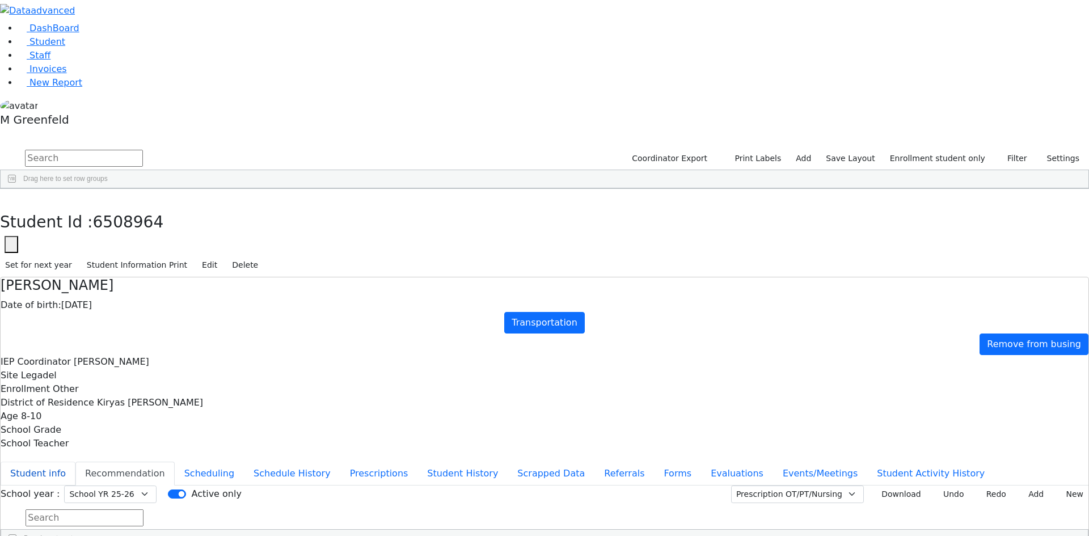
click at [75, 462] on button "Student info" at bounding box center [38, 474] width 75 height 24
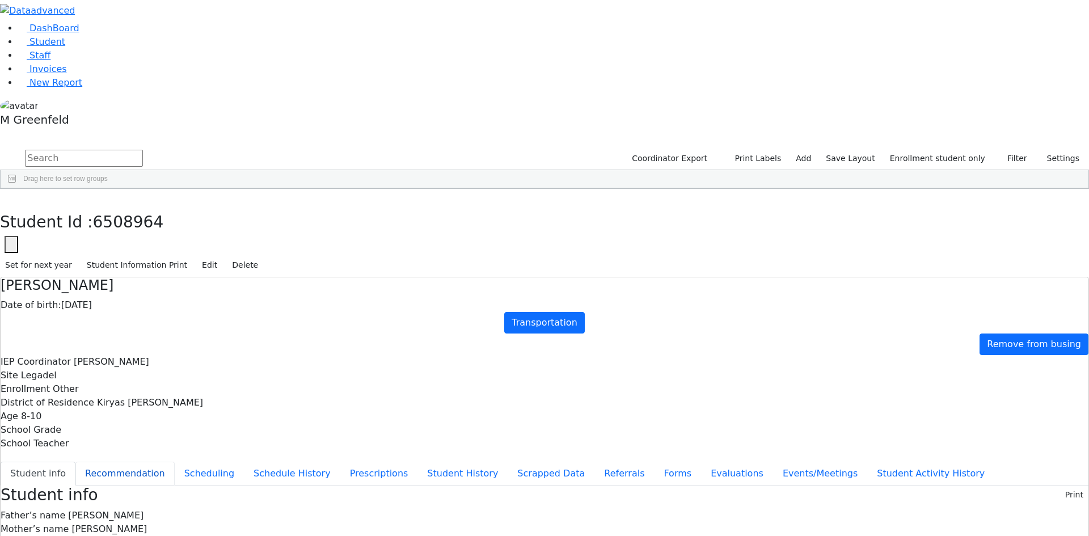
click at [175, 462] on button "Recommendation" at bounding box center [124, 474] width 99 height 24
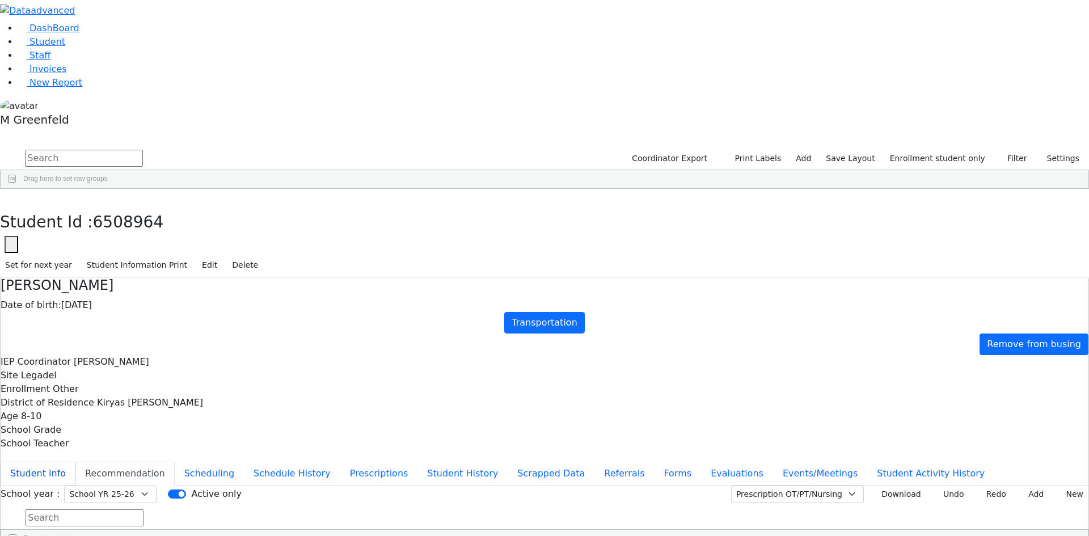
click at [75, 462] on button "Student info" at bounding box center [38, 474] width 75 height 24
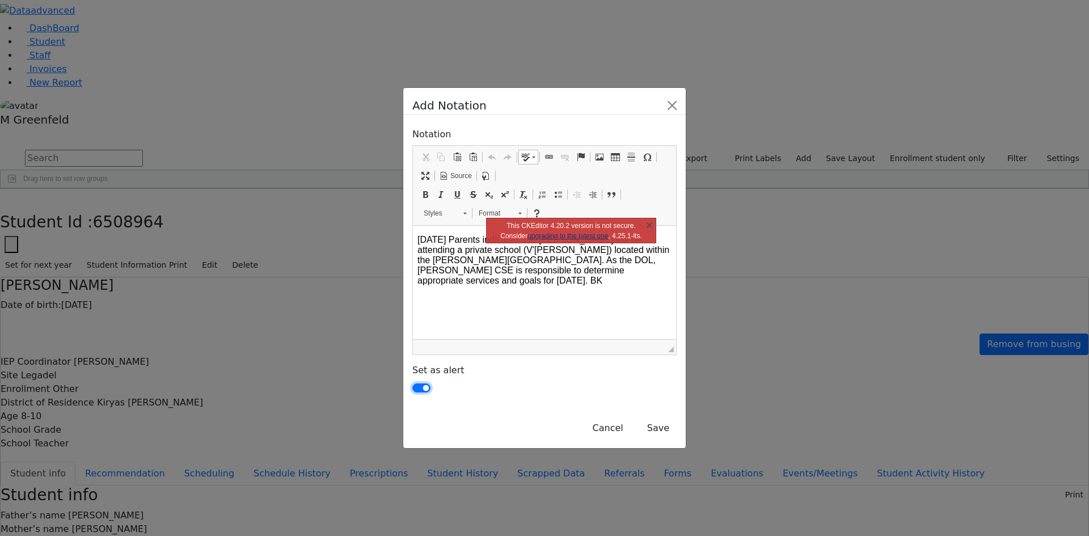
click at [412, 384] on input "checkbox" at bounding box center [421, 388] width 18 height 9
checkbox input "false"
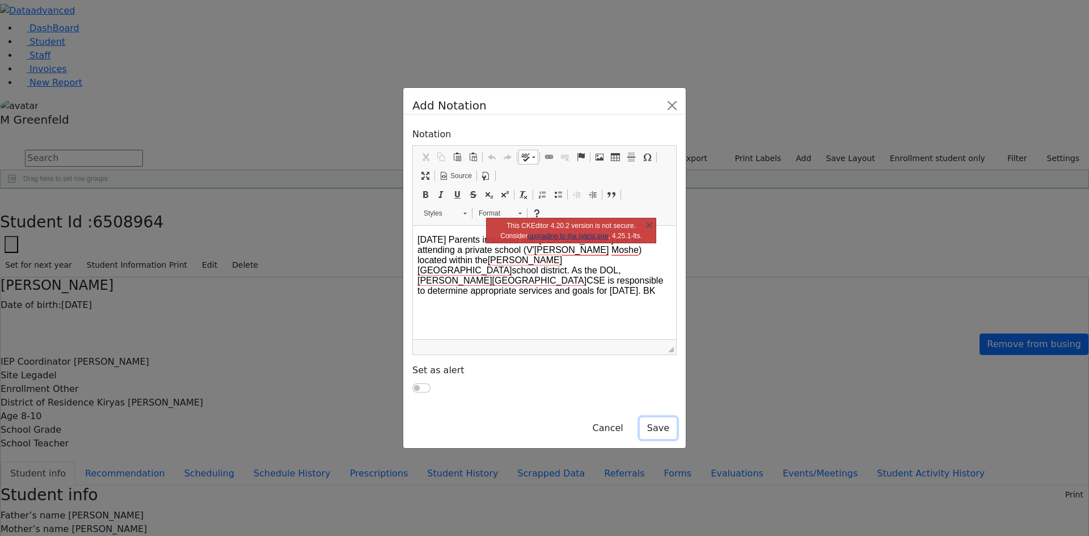
click at [677, 418] on button "Save" at bounding box center [658, 429] width 37 height 22
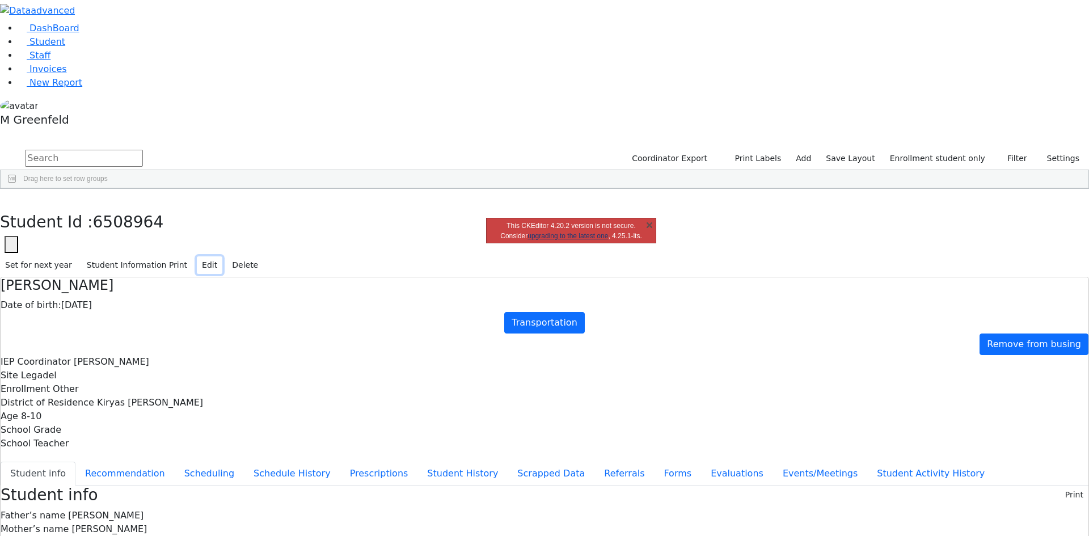
click at [222, 256] on button "Edit" at bounding box center [210, 265] width 26 height 18
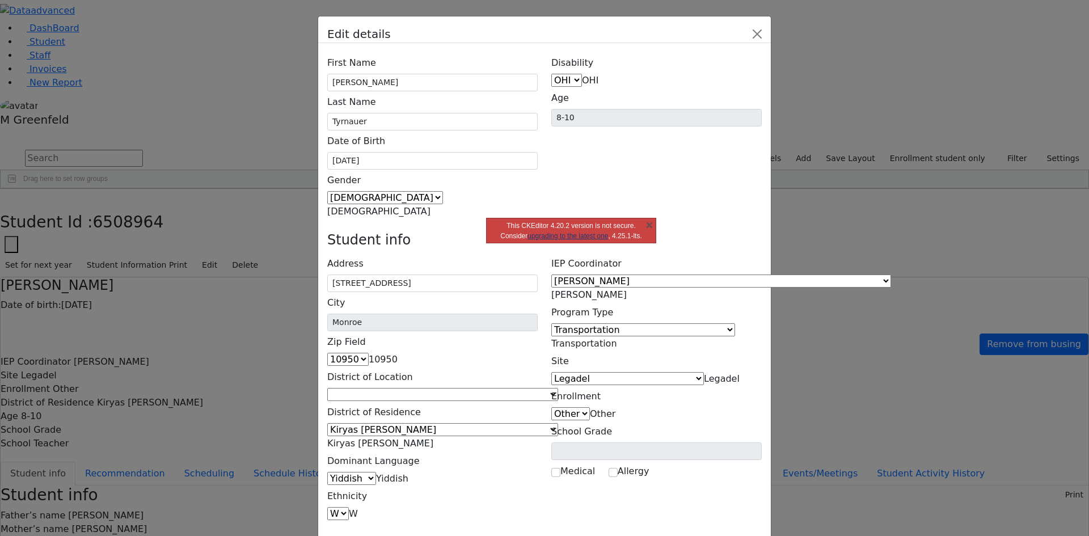
click at [749, 253] on div "IEP Coordinator Baker, Hadassah Abboudi, Elisheva Abramczyk ZC Abramsky, Sura C…" at bounding box center [657, 387] width 224 height 268
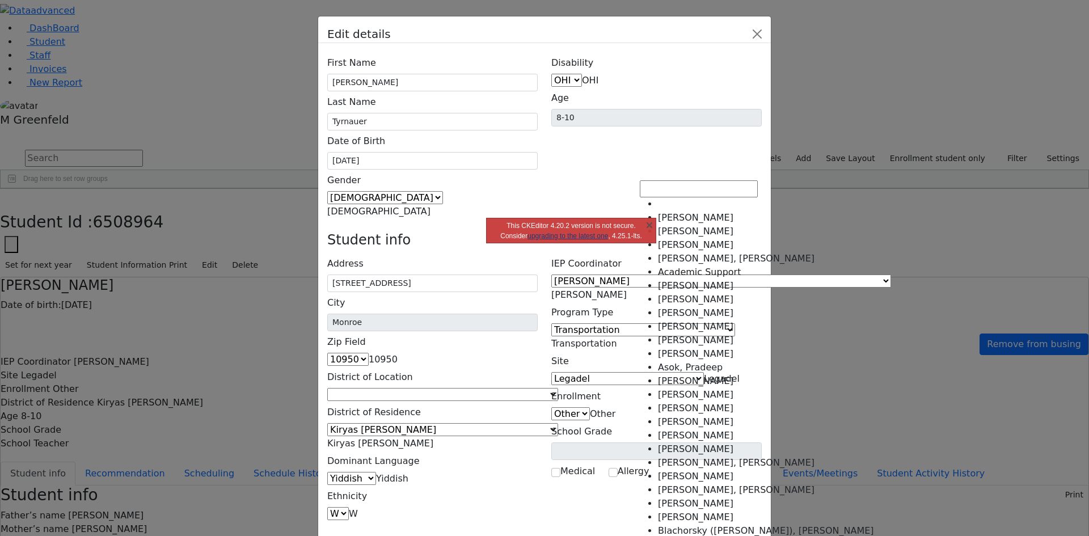
click at [627, 289] on span "Berman, Rachel" at bounding box center [588, 294] width 75 height 11
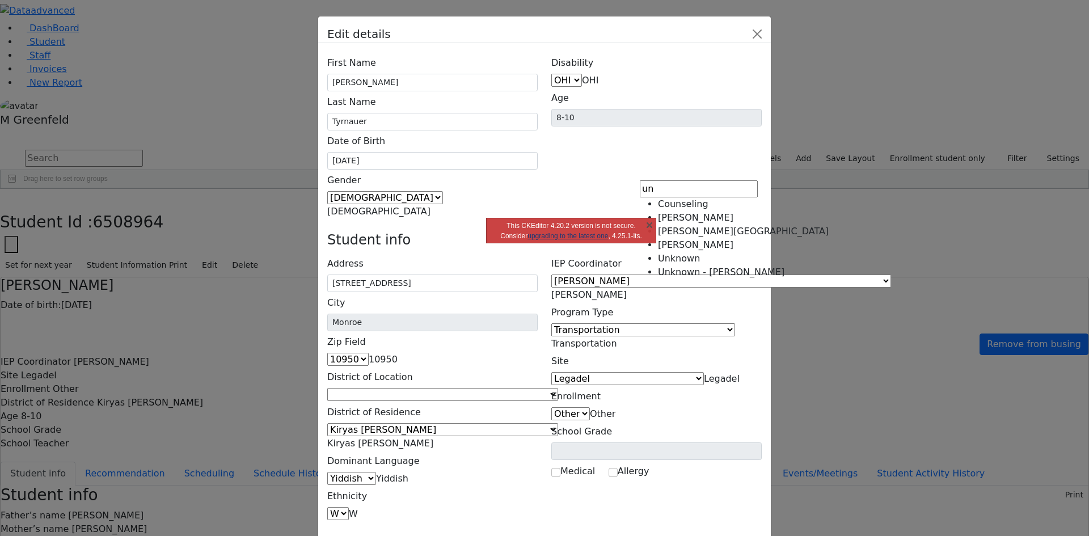
type input "un"
select select "-1"
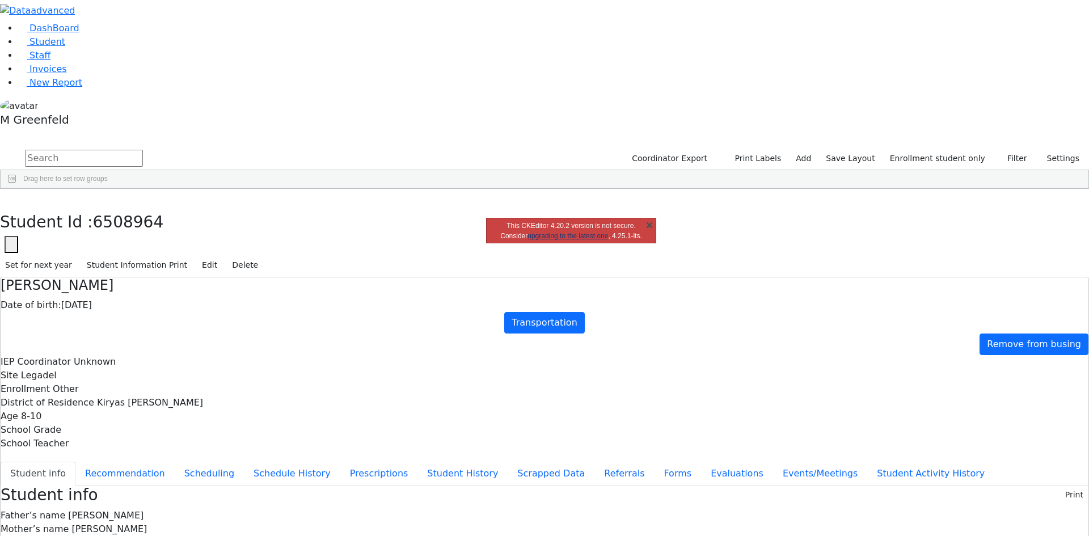
click at [644, 224] on link "X" at bounding box center [649, 224] width 11 height 11
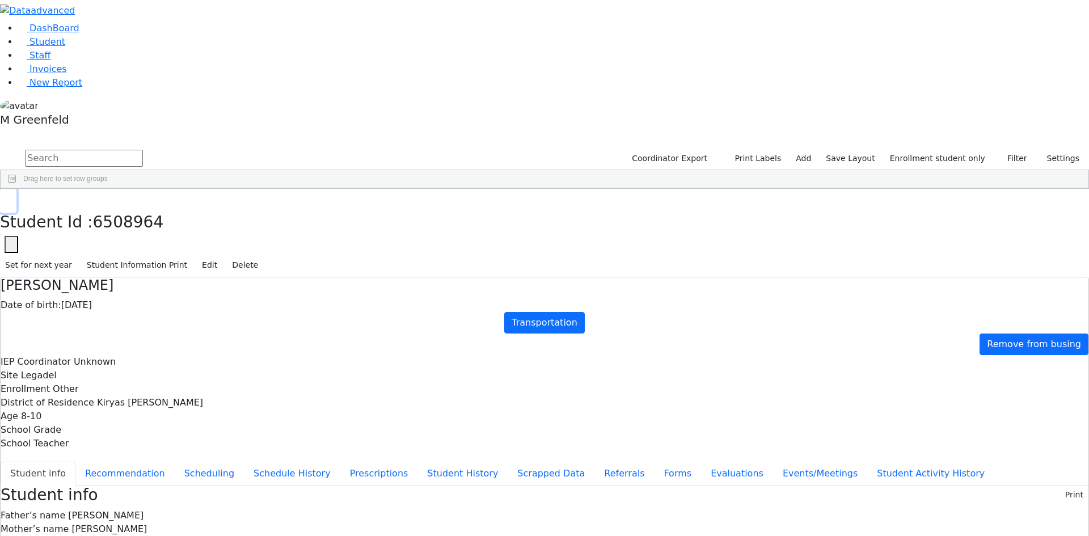
click at [5, 197] on use "button" at bounding box center [5, 197] width 0 height 0
click at [169, 313] on div "Niche" at bounding box center [141, 321] width 54 height 16
click at [303, 313] on div "65100419 Gruber Niche 05/25/2022 Unknown Referred Student Kiryas Joel UFSD N_Ch…" at bounding box center [466, 321] width 930 height 16
click at [223, 313] on div "05/25/2022" at bounding box center [196, 321] width 54 height 16
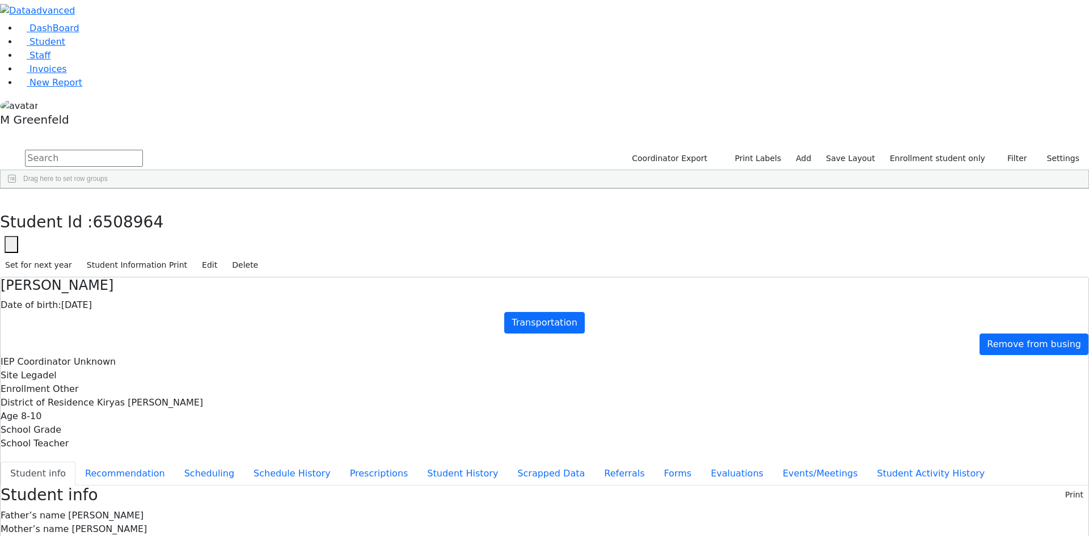
click at [223, 313] on div "05/25/2022" at bounding box center [196, 321] width 54 height 16
click at [223, 427] on div "05/25/2022" at bounding box center [196, 435] width 54 height 16
click at [595, 462] on button "Referrals" at bounding box center [625, 474] width 60 height 24
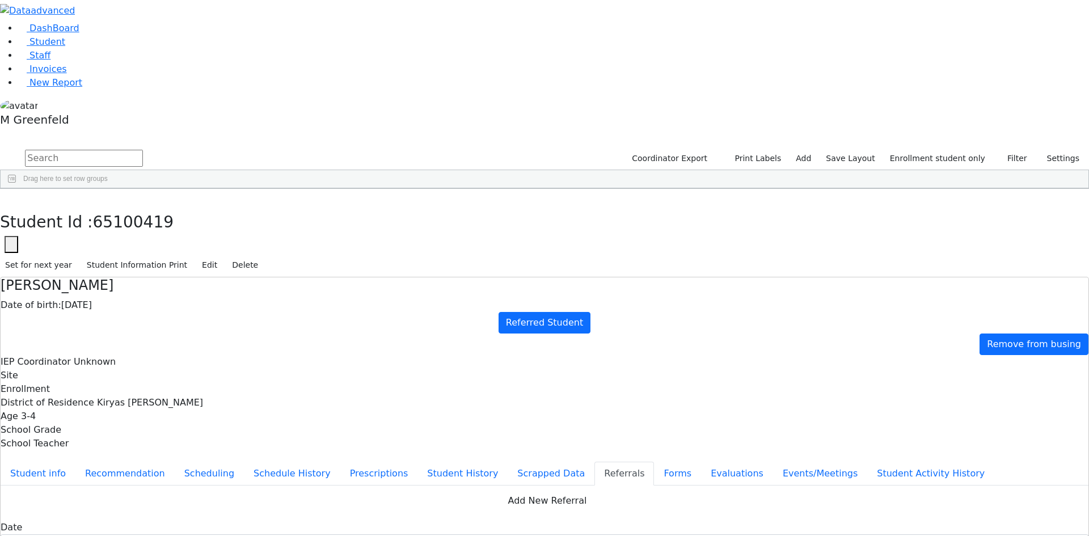
drag, startPoint x: 629, startPoint y: 221, endPoint x: 579, endPoint y: 231, distance: 51.6
copy div "Kleefstra Syndrome"
click at [261, 462] on ul "Student info Recommendation Scheduling Schedule History Prescriptions Student H…" at bounding box center [545, 474] width 1088 height 24
click at [75, 462] on button "Student info" at bounding box center [38, 474] width 75 height 24
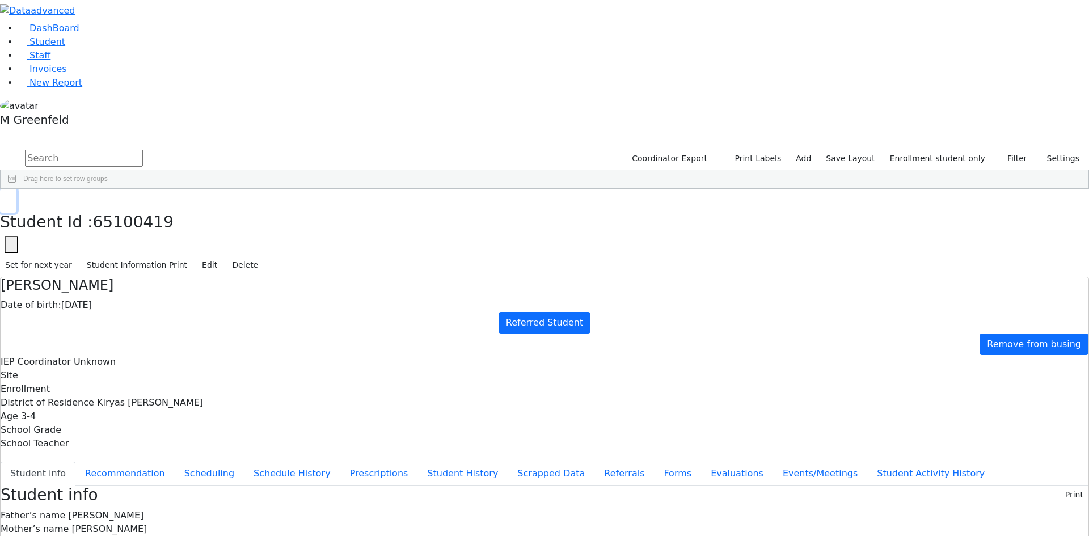
click at [16, 189] on button "button" at bounding box center [8, 201] width 16 height 24
click at [65, 47] on link "Student" at bounding box center [41, 41] width 47 height 11
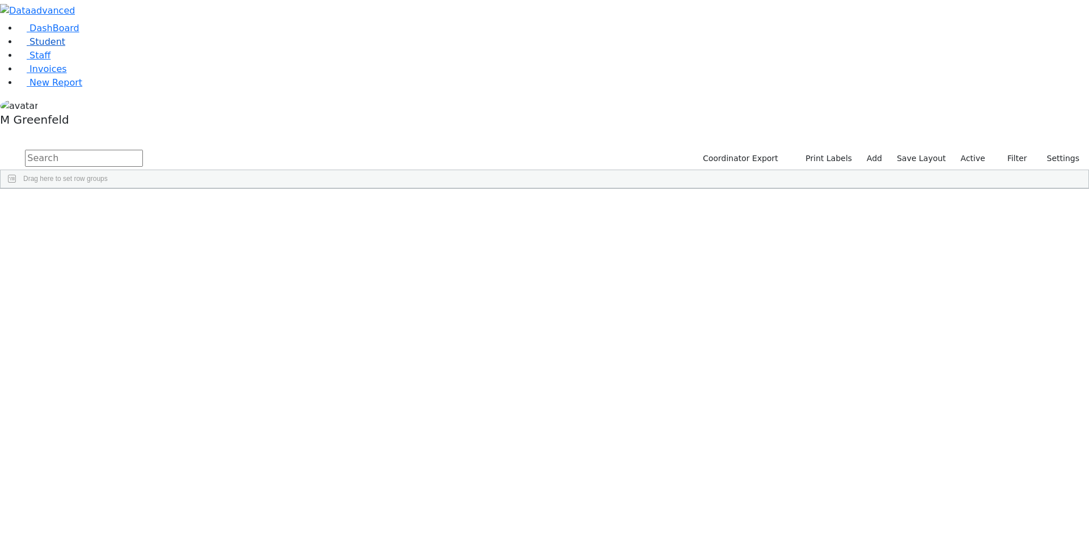
click at [65, 47] on link "Student" at bounding box center [41, 41] width 47 height 11
click at [304, 170] on div "Drag here to set row groups" at bounding box center [545, 179] width 1088 height 18
click at [303, 170] on div "Drag here to set row groups Drag here to set column labels Student Id Last Name…" at bounding box center [544, 179] width 1089 height 19
click at [143, 150] on input "text" at bounding box center [84, 158] width 118 height 17
type input "Zev S"
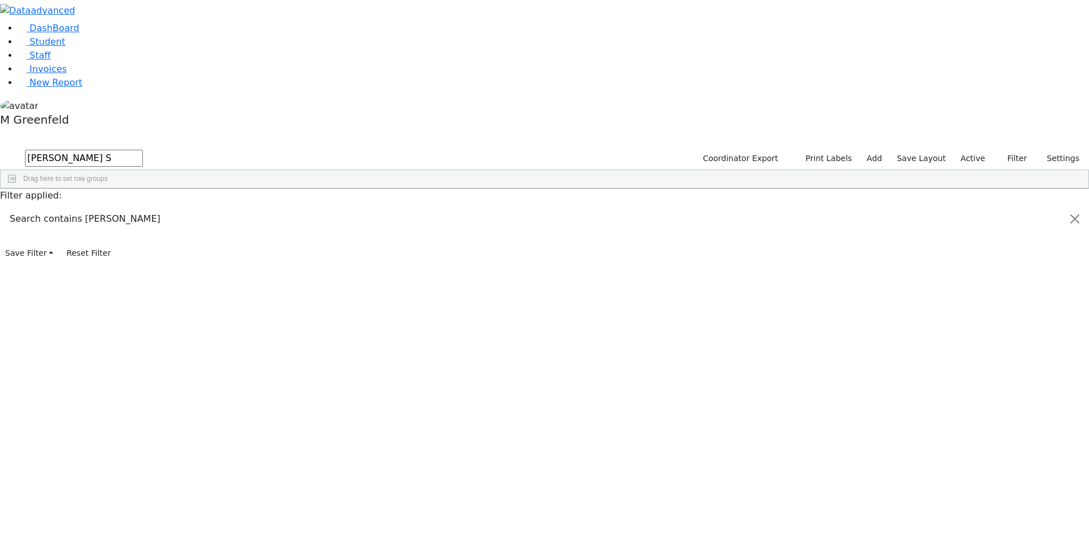
click at [114, 429] on div "Stein" at bounding box center [87, 437] width 54 height 16
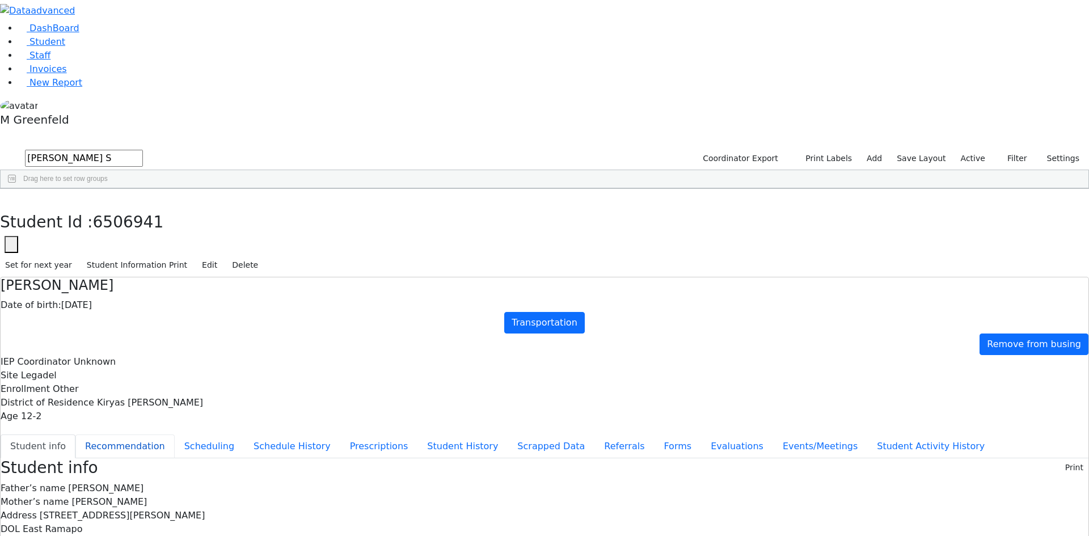
click at [175, 435] on button "Recommendation" at bounding box center [124, 447] width 99 height 24
checkbox input "true"
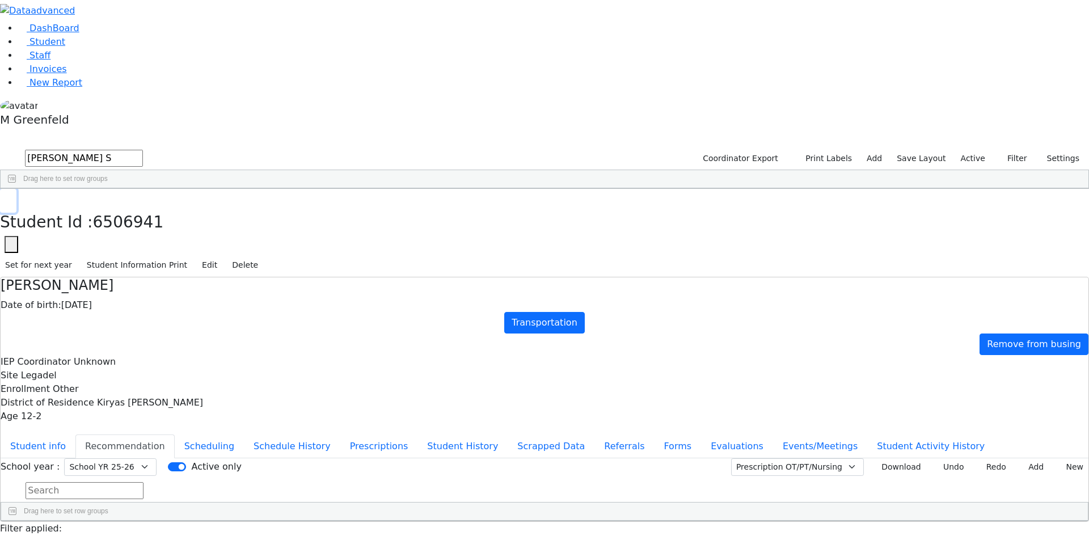
click at [11, 197] on icon "button" at bounding box center [8, 200] width 6 height 7
drag, startPoint x: 424, startPoint y: 44, endPoint x: 151, endPoint y: 57, distance: 273.2
click at [143, 150] on input "Zev S" at bounding box center [84, 158] width 118 height 17
type input "davi"
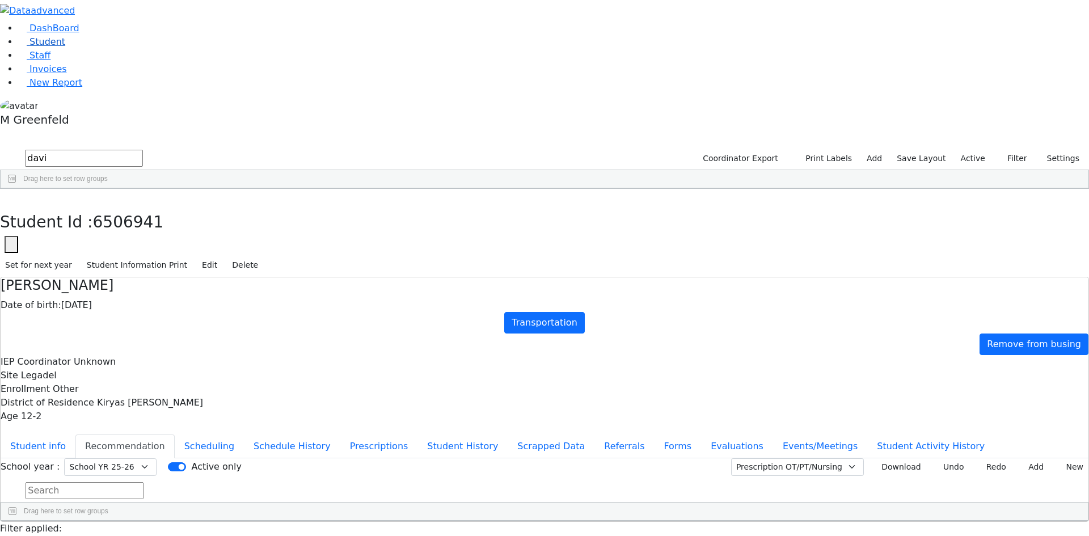
click at [65, 47] on link "Student" at bounding box center [41, 41] width 47 height 11
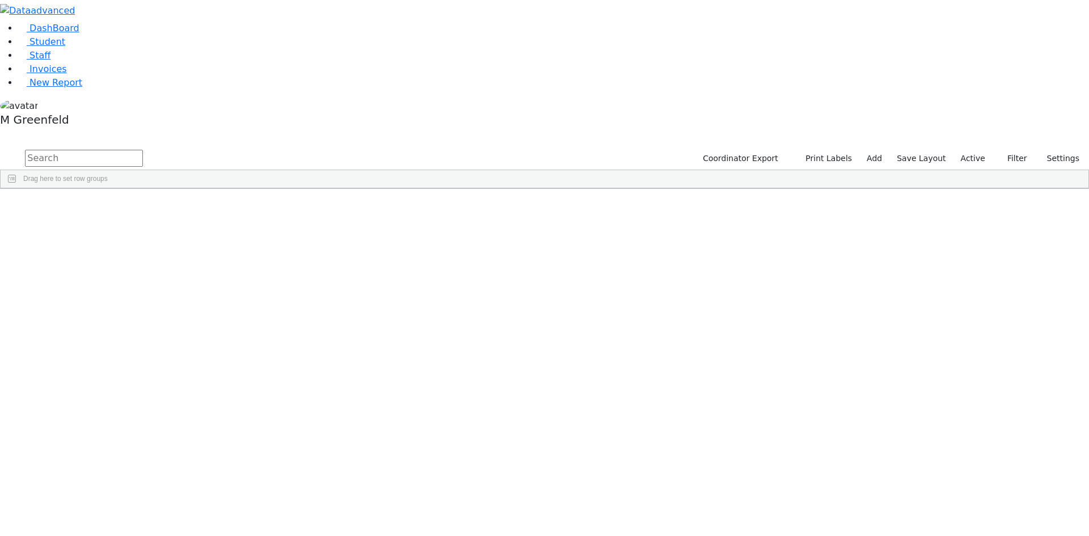
click at [143, 150] on input "text" at bounding box center [84, 158] width 118 height 17
type input "[PERSON_NAME]"
click at [169, 525] on div "[PERSON_NAME]" at bounding box center [141, 533] width 54 height 16
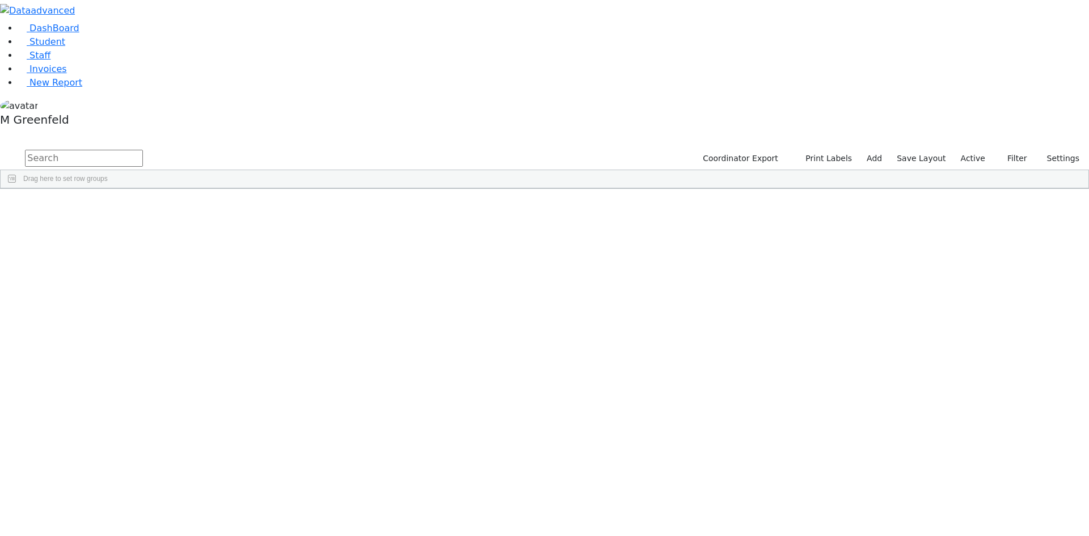
click at [976, 150] on label "Active" at bounding box center [973, 159] width 35 height 18
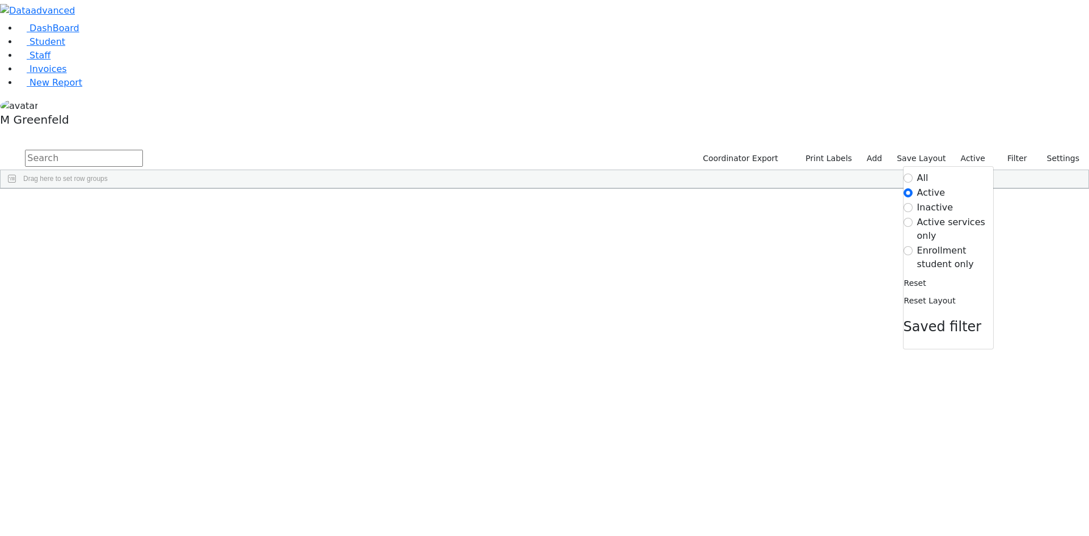
click at [937, 244] on label "Enrollment student only" at bounding box center [955, 257] width 76 height 27
click at [913, 246] on input "Enrollment student only" at bounding box center [908, 250] width 9 height 9
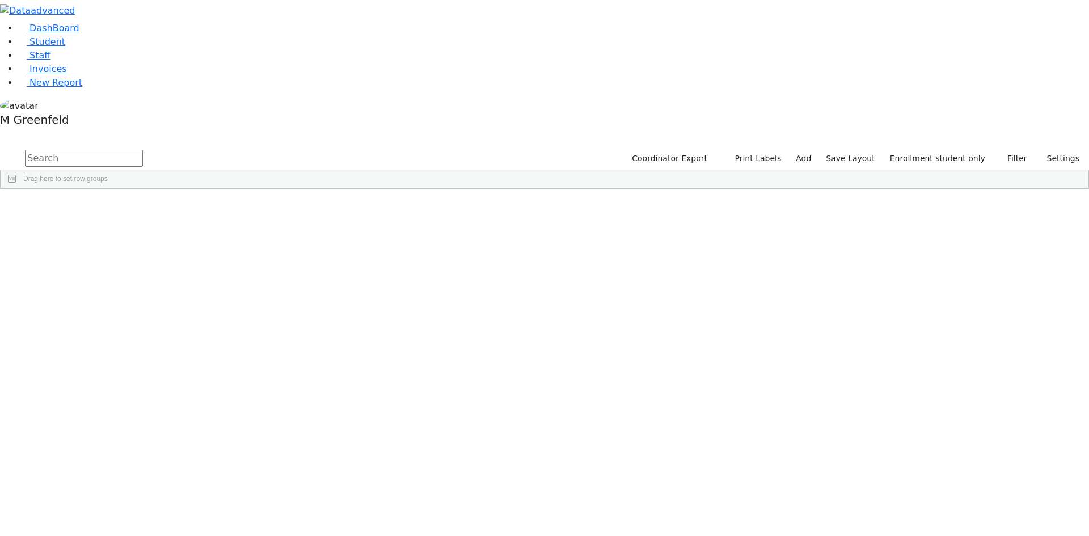
scroll to position [212, 0]
click at [143, 150] on input "text" at bounding box center [84, 158] width 118 height 17
type input "y"
click at [18, 38] on use at bounding box center [18, 38] width 0 height 0
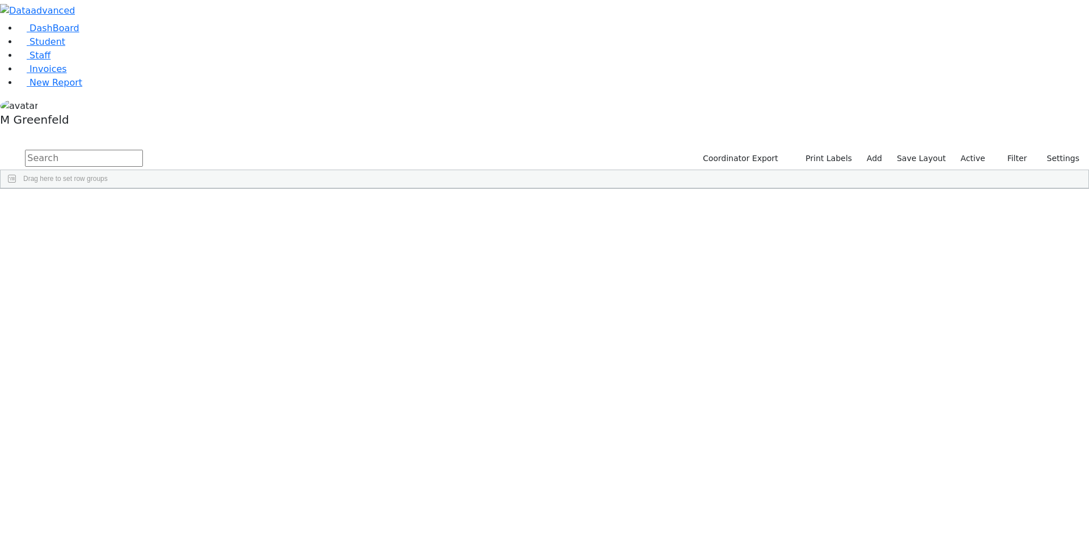
click at [143, 150] on input "text" at bounding box center [84, 158] width 118 height 17
type input "greenf"
click at [169, 239] on div "Yehuda" at bounding box center [141, 247] width 54 height 16
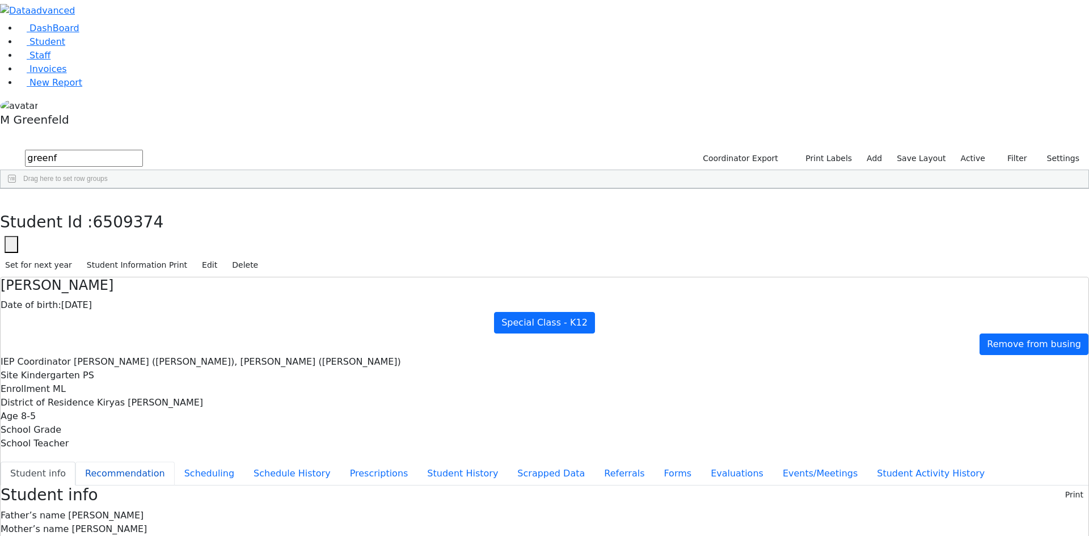
click at [175, 462] on button "Recommendation" at bounding box center [124, 474] width 99 height 24
checkbox input "true"
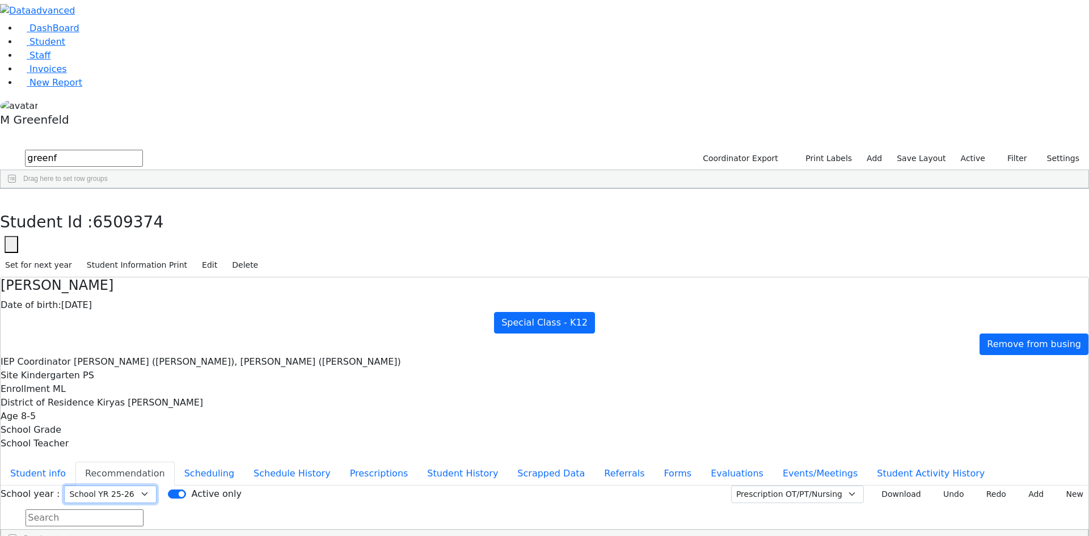
drag, startPoint x: 420, startPoint y: 145, endPoint x: 422, endPoint y: 151, distance: 5.8
click at [157, 486] on select "Select School YR Summer YR 25 School YR 25-26 Summer YR 25 School YR 24-25 Summ…" at bounding box center [110, 495] width 92 height 18
select select "213"
click at [157, 486] on select "Select School YR Summer YR 25 School YR 25-26 Summer YR 25 School YR 24-25 Summ…" at bounding box center [110, 495] width 92 height 18
click at [16, 189] on button "button" at bounding box center [8, 201] width 16 height 24
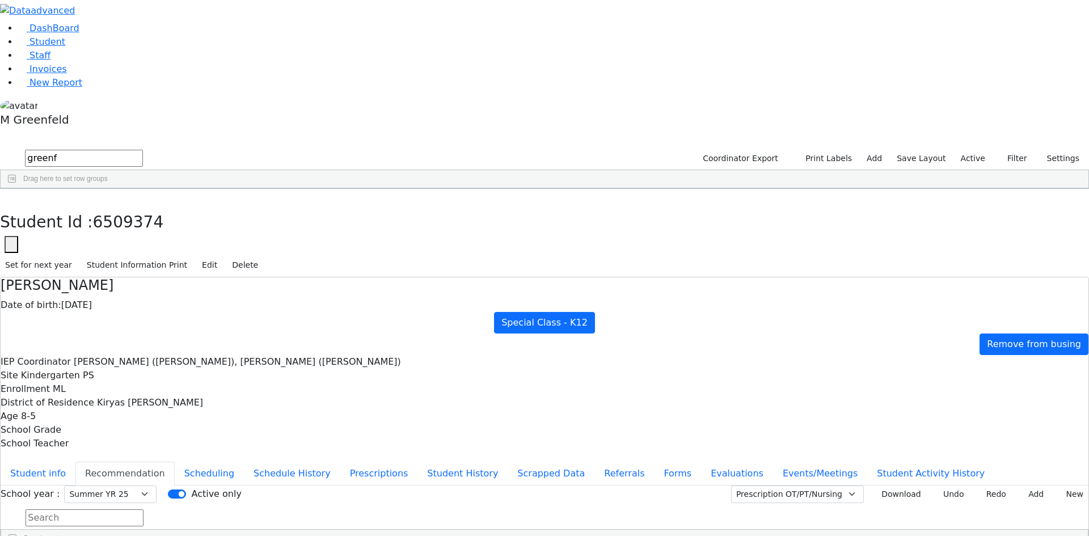
click at [143, 150] on input "greenf" at bounding box center [84, 158] width 118 height 17
type input "Mechu"
click at [169, 207] on div "Mechul" at bounding box center [141, 215] width 54 height 16
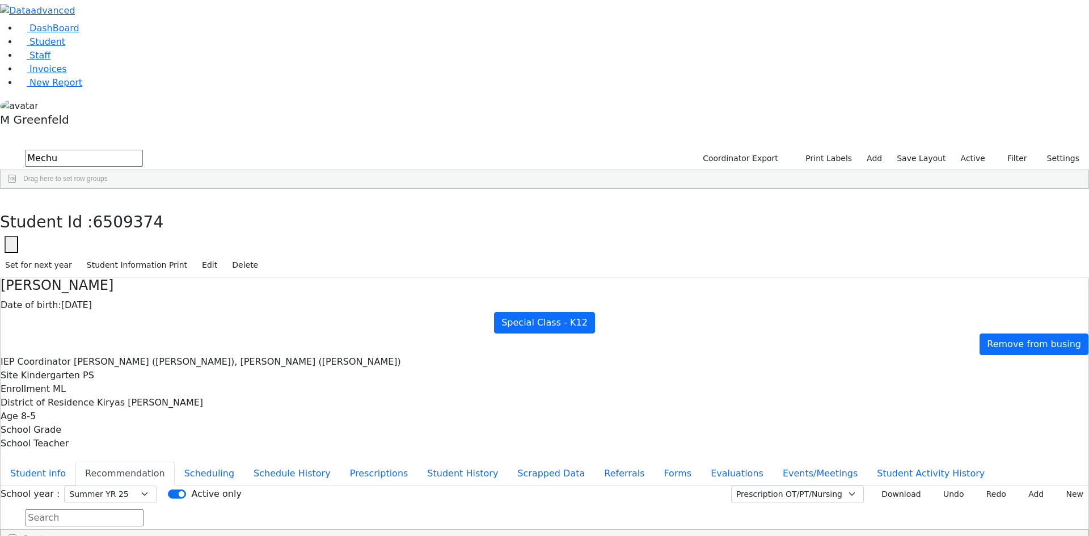
click at [169, 207] on div "Mechul" at bounding box center [141, 215] width 54 height 16
select select "213"
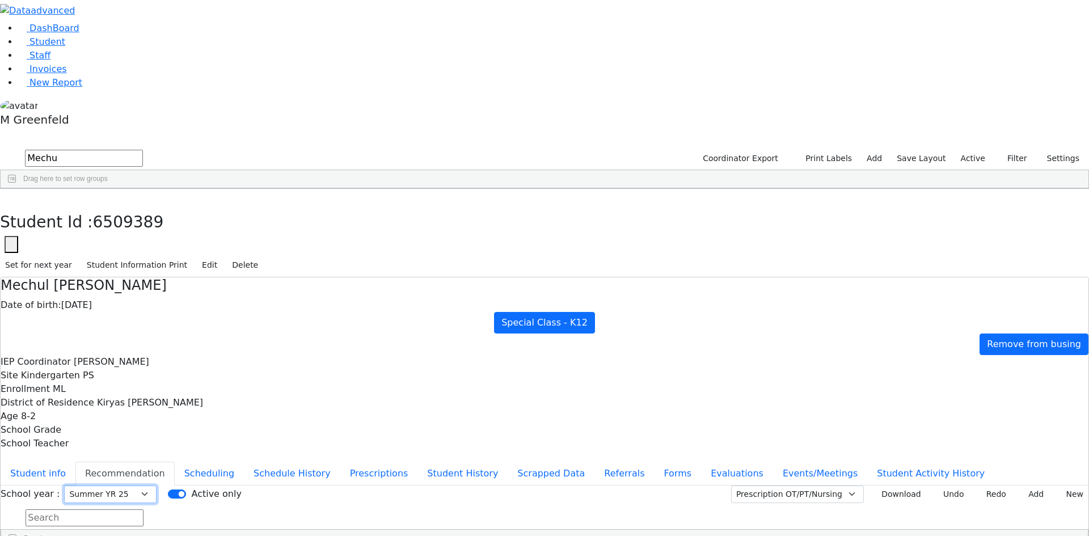
click at [157, 486] on select "Select School YR Summer YR 25 School YR 25-26 Summer YR 25 School YR 24-25 Summ…" at bounding box center [110, 495] width 92 height 18
click at [11, 197] on icon "button" at bounding box center [8, 200] width 6 height 7
drag, startPoint x: 239, startPoint y: 48, endPoint x: 144, endPoint y: 48, distance: 95.3
click at [143, 148] on form "Mechu" at bounding box center [71, 159] width 143 height 22
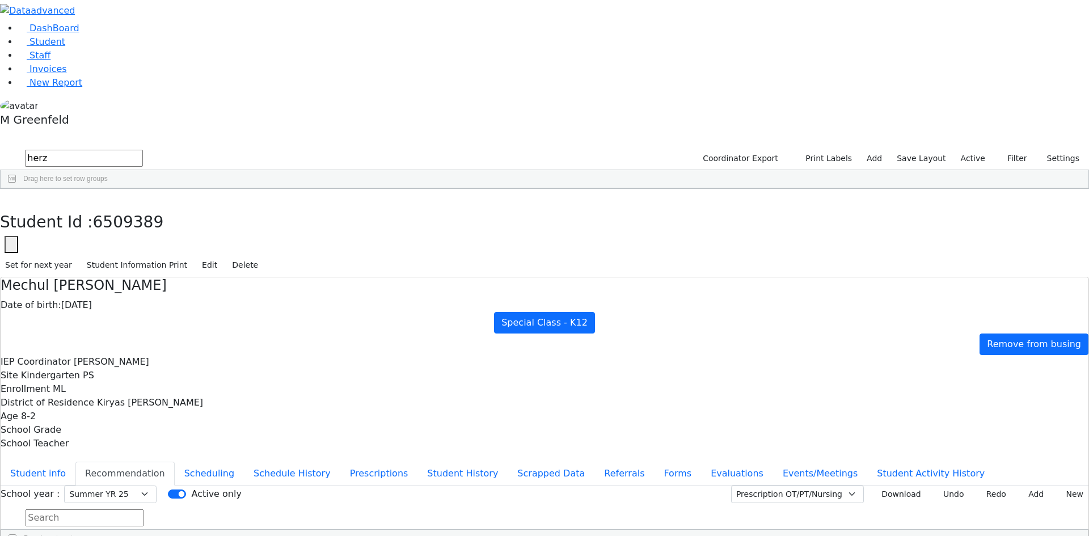
type input "herz"
click at [109, 207] on div "Herzog" at bounding box center [81, 215] width 55 height 16
select select "213"
click at [16, 189] on button "button" at bounding box center [8, 201] width 16 height 24
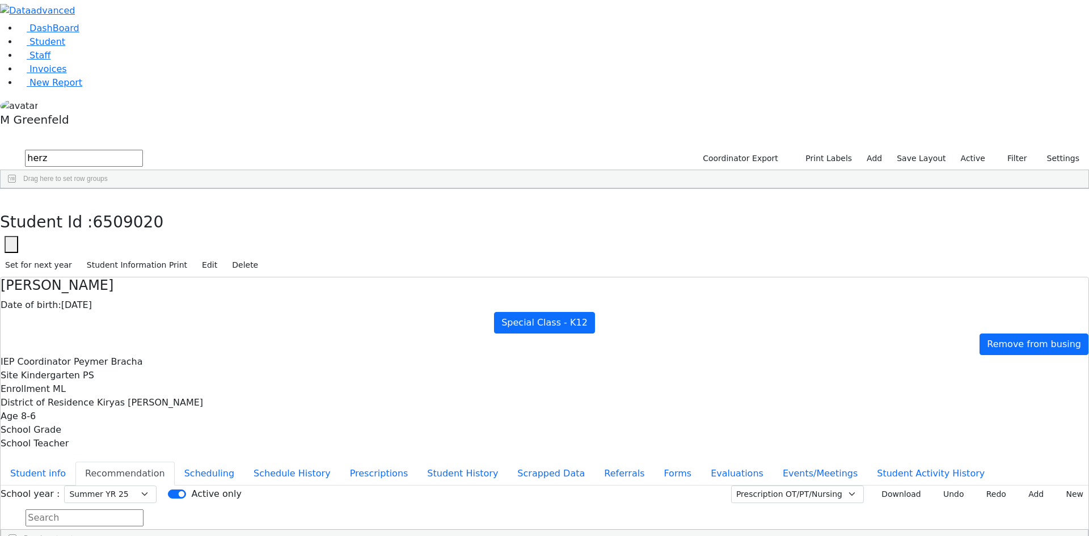
click at [143, 150] on input "herz" at bounding box center [84, 158] width 118 height 17
type input "Jaco mei"
click at [219, 223] on div "06/11/2017" at bounding box center [191, 231] width 55 height 16
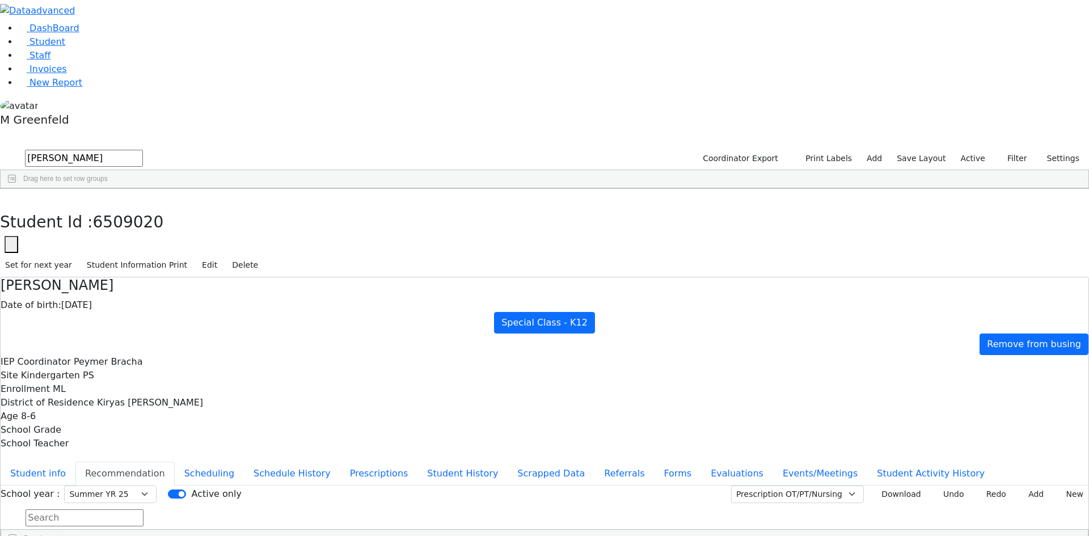
select select "213"
click at [11, 197] on icon "button" at bounding box center [8, 200] width 6 height 7
click at [143, 150] on input "Jaco mei" at bounding box center [84, 158] width 118 height 17
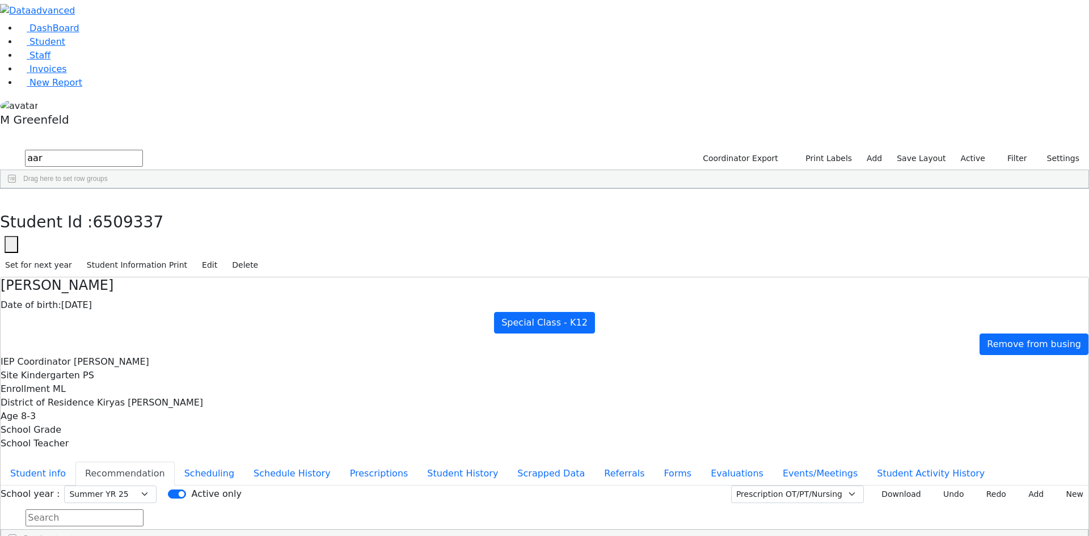
type input "aar"
click at [164, 223] on div "Aaron" at bounding box center [136, 231] width 55 height 16
select select "213"
click at [16, 189] on button "button" at bounding box center [8, 201] width 16 height 24
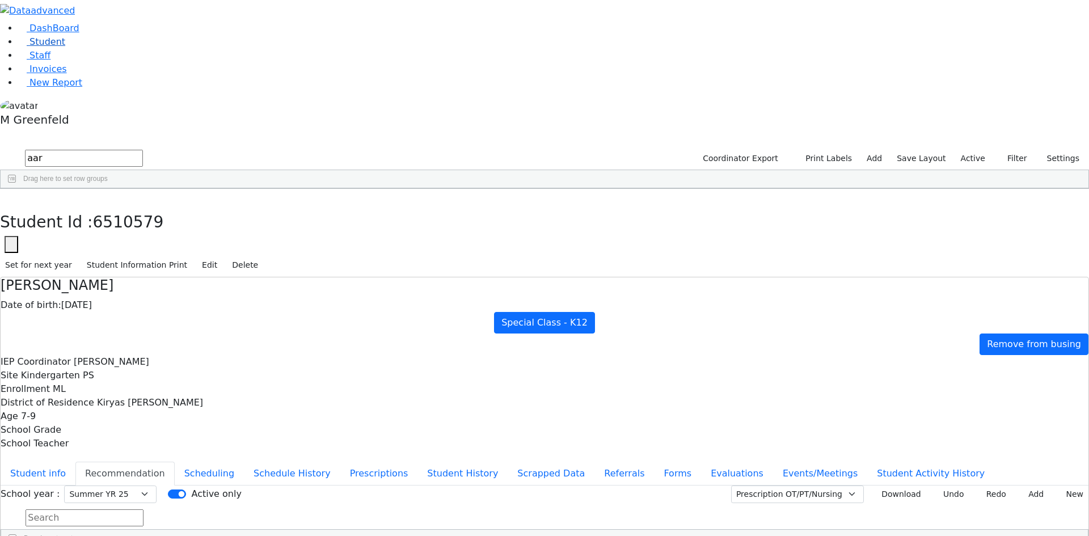
click at [53, 47] on link "Student" at bounding box center [41, 41] width 47 height 11
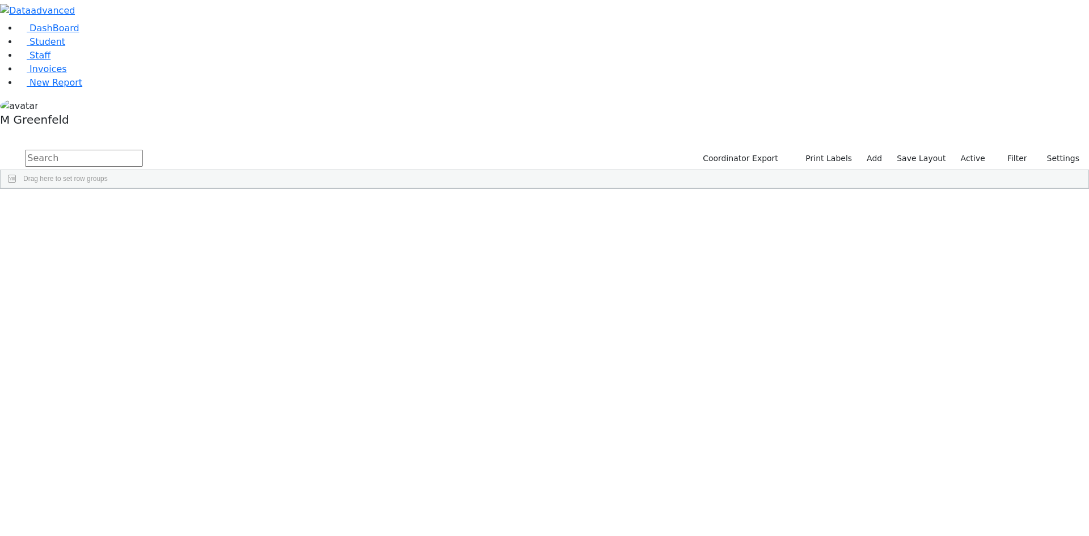
click at [1079, 251] on span "button" at bounding box center [1083, 255] width 9 height 9
click at [966, 399] on span at bounding box center [970, 403] width 9 height 9
click at [967, 469] on input "checkbox" at bounding box center [971, 473] width 9 height 9
click at [967, 496] on input "checkbox" at bounding box center [971, 500] width 9 height 9
click at [223, 193] on span "Grade Age" at bounding box center [210, 197] width 26 height 8
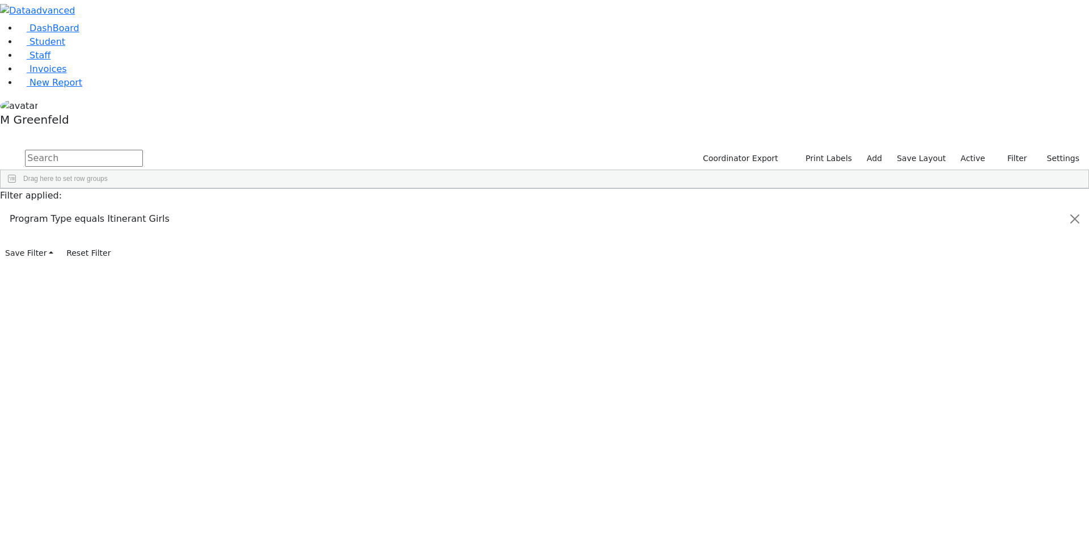
click at [184, 188] on div "DOB" at bounding box center [166, 197] width 35 height 18
click at [193, 188] on div at bounding box center [190, 197] width 5 height 18
click at [184, 193] on span at bounding box center [179, 197] width 9 height 9
click at [422, 131] on div "Students 99 A 24 K 24 W 24 A 24 K 24 W 24 A" at bounding box center [544, 139] width 1089 height 17
drag, startPoint x: 323, startPoint y: 81, endPoint x: 360, endPoint y: 88, distance: 37.6
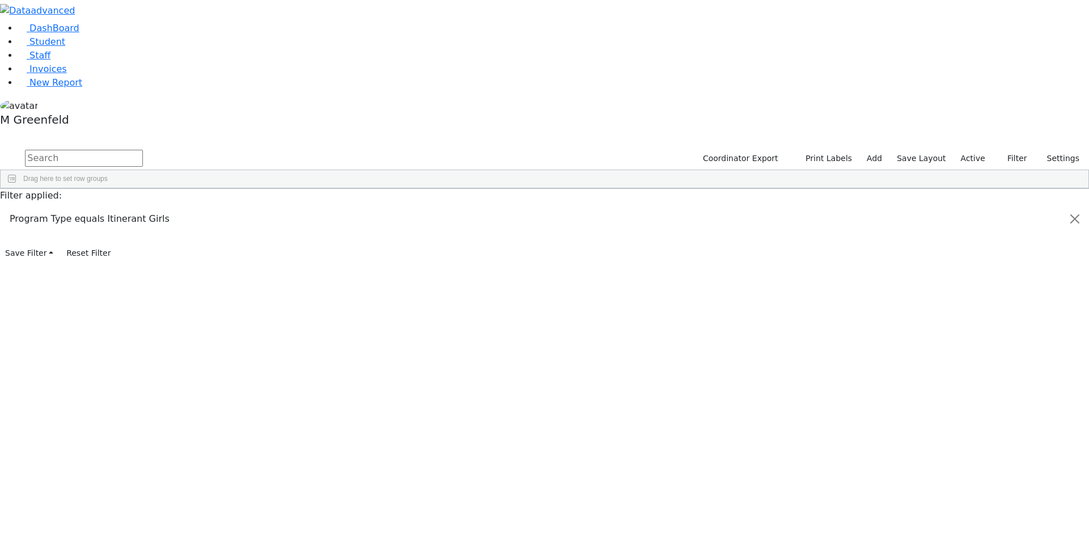
click at [230, 188] on div at bounding box center [227, 197] width 5 height 18
click at [65, 47] on link "Student" at bounding box center [41, 41] width 47 height 11
click at [41, 88] on span "New Report" at bounding box center [56, 82] width 53 height 11
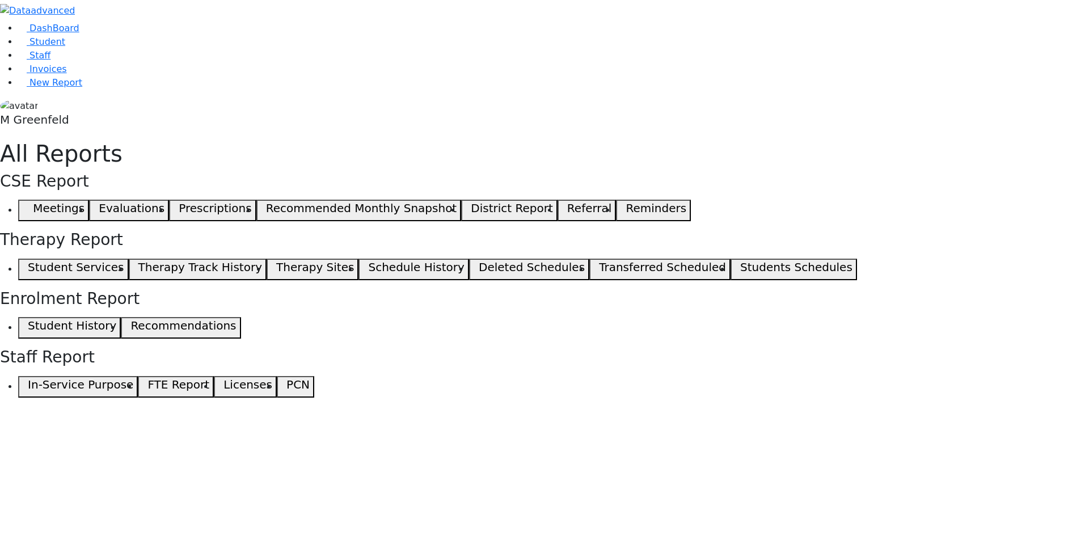
click at [731, 259] on button "Students Schedules" at bounding box center [794, 270] width 127 height 22
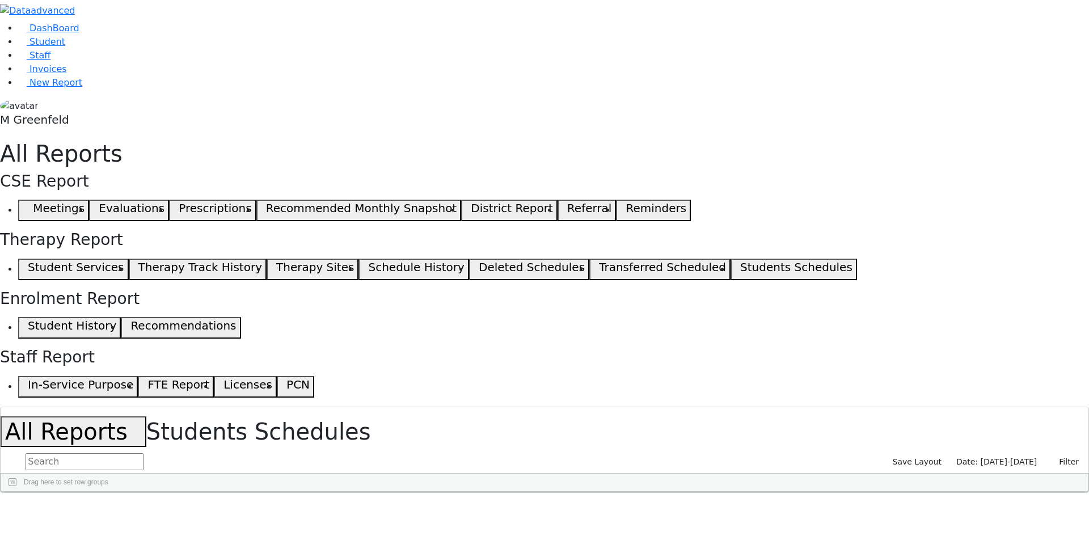
scroll to position [0, 0]
click at [11, 502] on icon "button" at bounding box center [8, 505] width 6 height 7
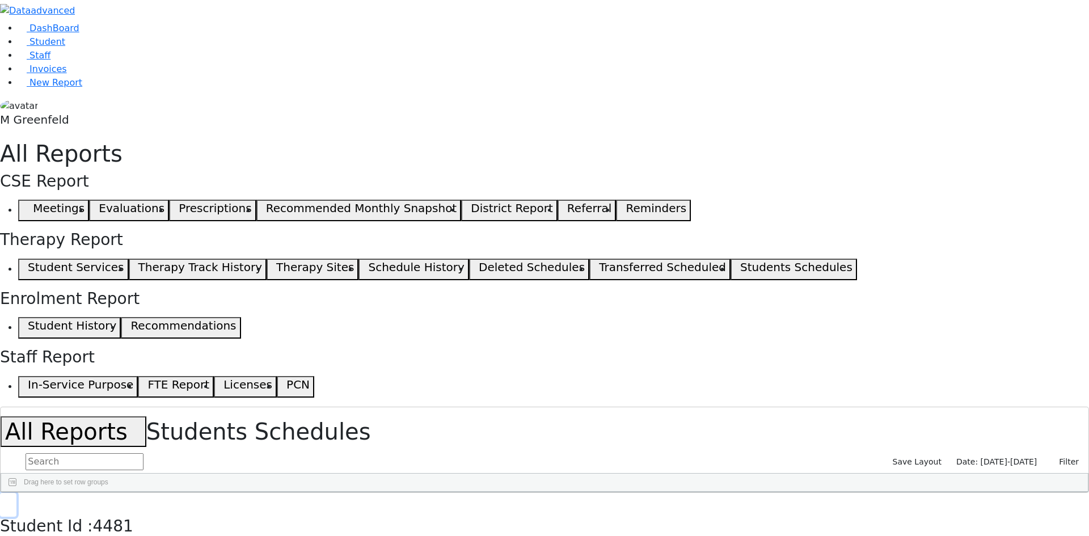
scroll to position [113, 0]
click at [16, 493] on button "button" at bounding box center [8, 505] width 16 height 24
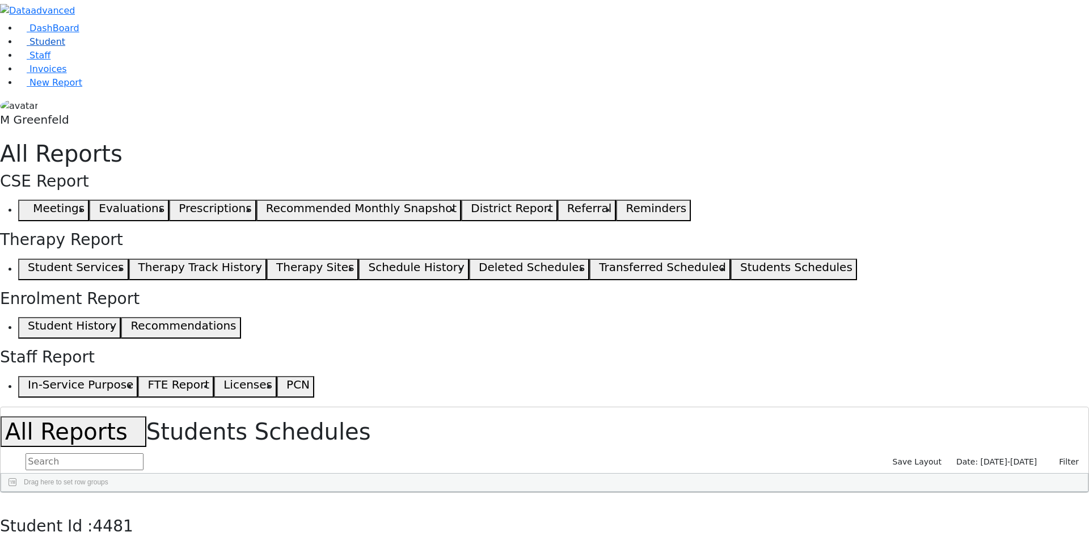
click at [44, 47] on span "Student" at bounding box center [48, 41] width 36 height 11
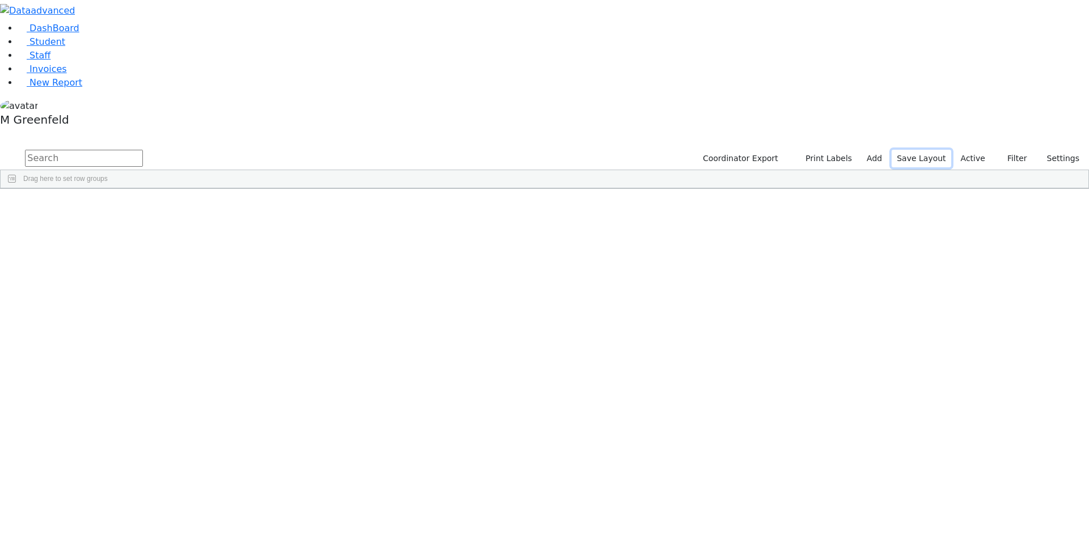
click at [951, 150] on button "Save Layout" at bounding box center [921, 159] width 59 height 18
click at [983, 150] on label "Active" at bounding box center [973, 159] width 35 height 18
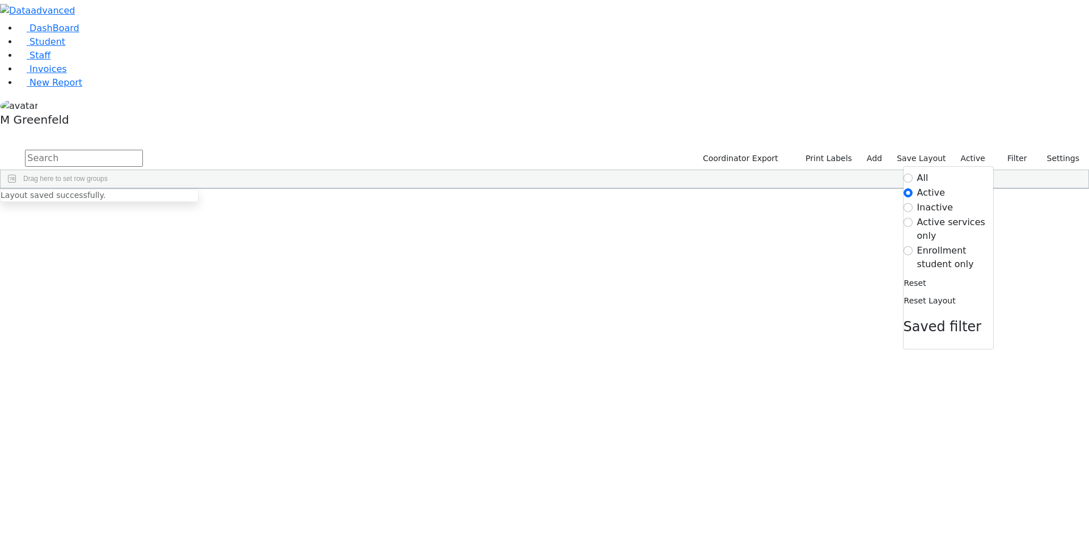
click at [947, 244] on label "Enrollment student only" at bounding box center [955, 257] width 76 height 27
click at [913, 246] on input "Enrollment student only" at bounding box center [908, 250] width 9 height 9
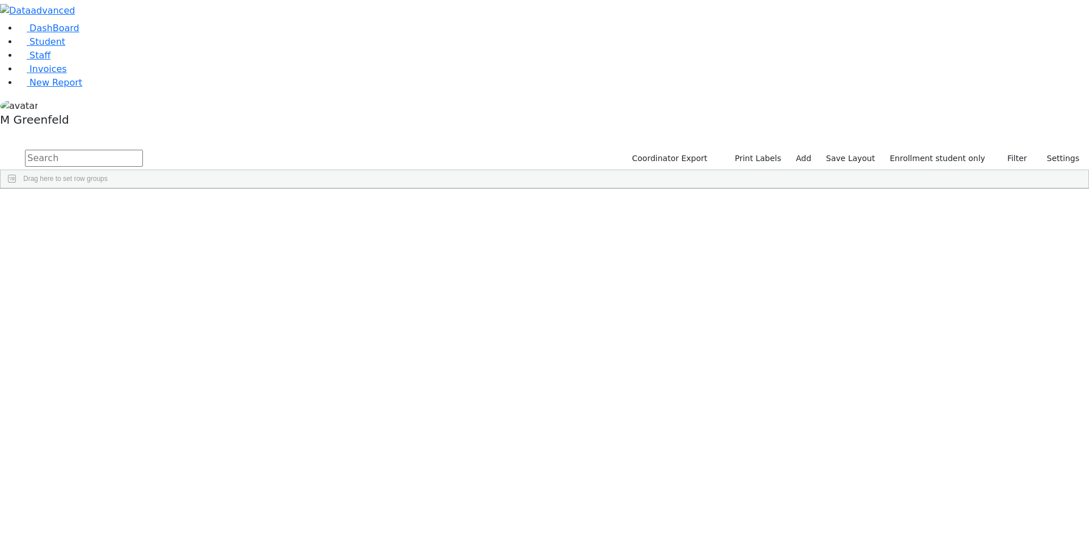
scroll to position [212, 0]
click at [169, 520] on div "Gittel" at bounding box center [141, 528] width 54 height 16
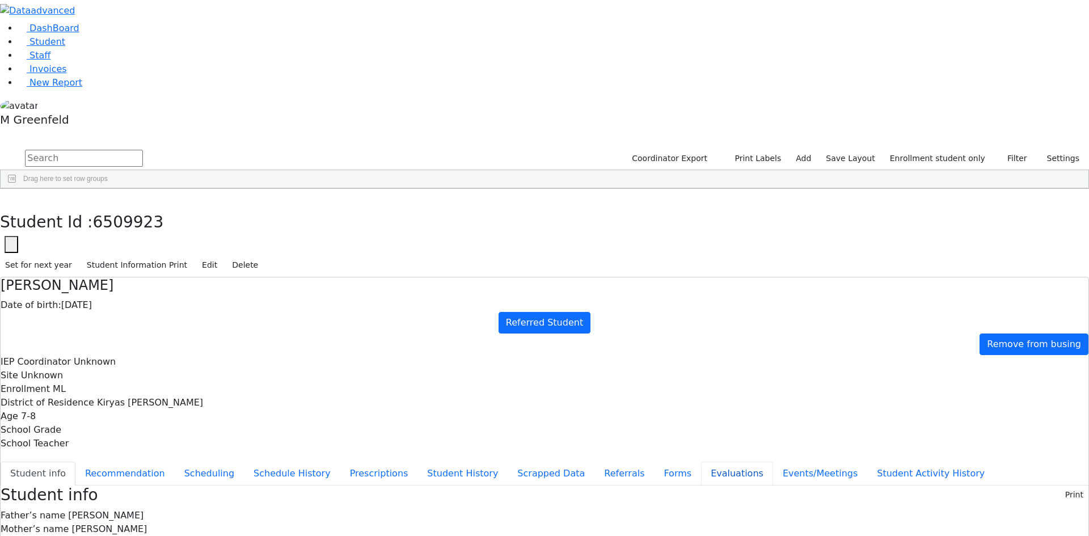
click at [701, 462] on button "Evaluations" at bounding box center [737, 474] width 72 height 24
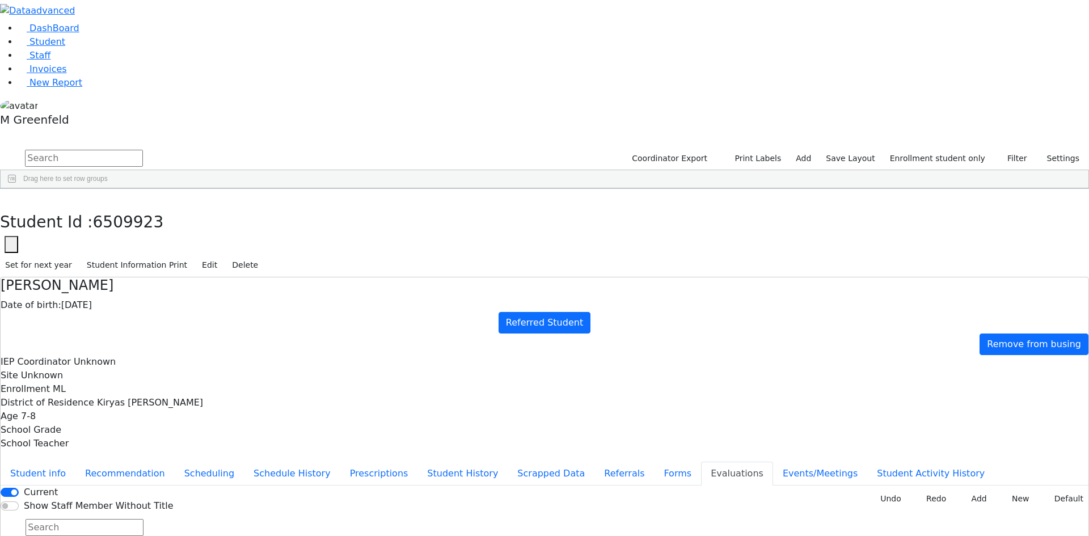
type input "[DATE]"
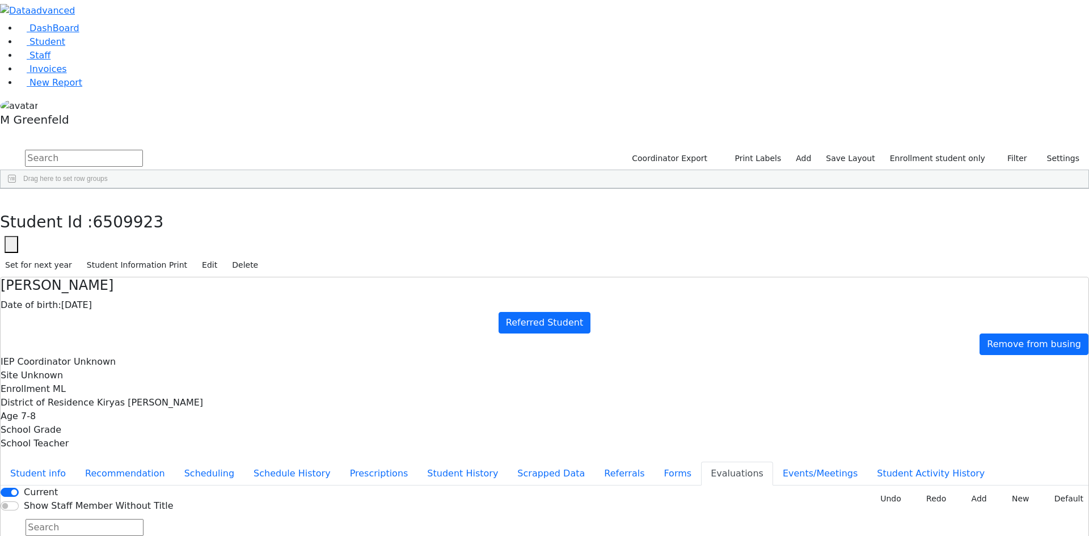
type input "[DATE]"
click at [16, 189] on button "button" at bounding box center [8, 201] width 16 height 24
click at [65, 47] on link "Student" at bounding box center [41, 41] width 47 height 11
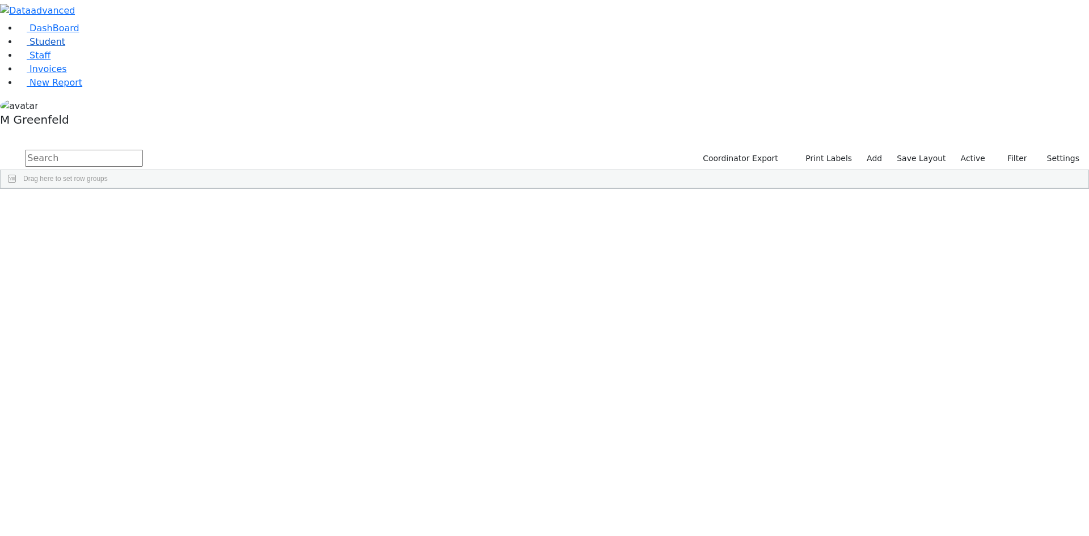
click at [65, 47] on link "Student" at bounding box center [41, 41] width 47 height 11
click at [74, 33] on link "DashBoard" at bounding box center [48, 28] width 61 height 11
click at [64, 47] on link "Student" at bounding box center [41, 41] width 47 height 11
click at [143, 150] on input "text" at bounding box center [84, 158] width 118 height 17
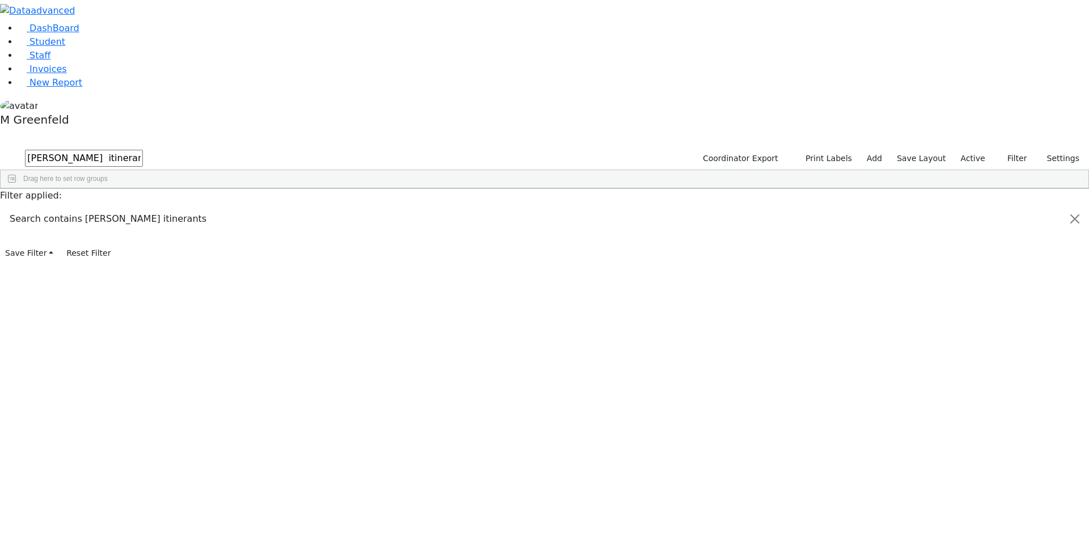
click at [0, 148] on button "submit" at bounding box center [11, 159] width 22 height 22
type input "[PERSON_NAME] itineran"
click at [169, 207] on div "[PERSON_NAME]" at bounding box center [141, 215] width 54 height 16
click at [550, 223] on div "Bnei Yoel" at bounding box center [522, 231] width 54 height 16
